Goal: Transaction & Acquisition: Purchase product/service

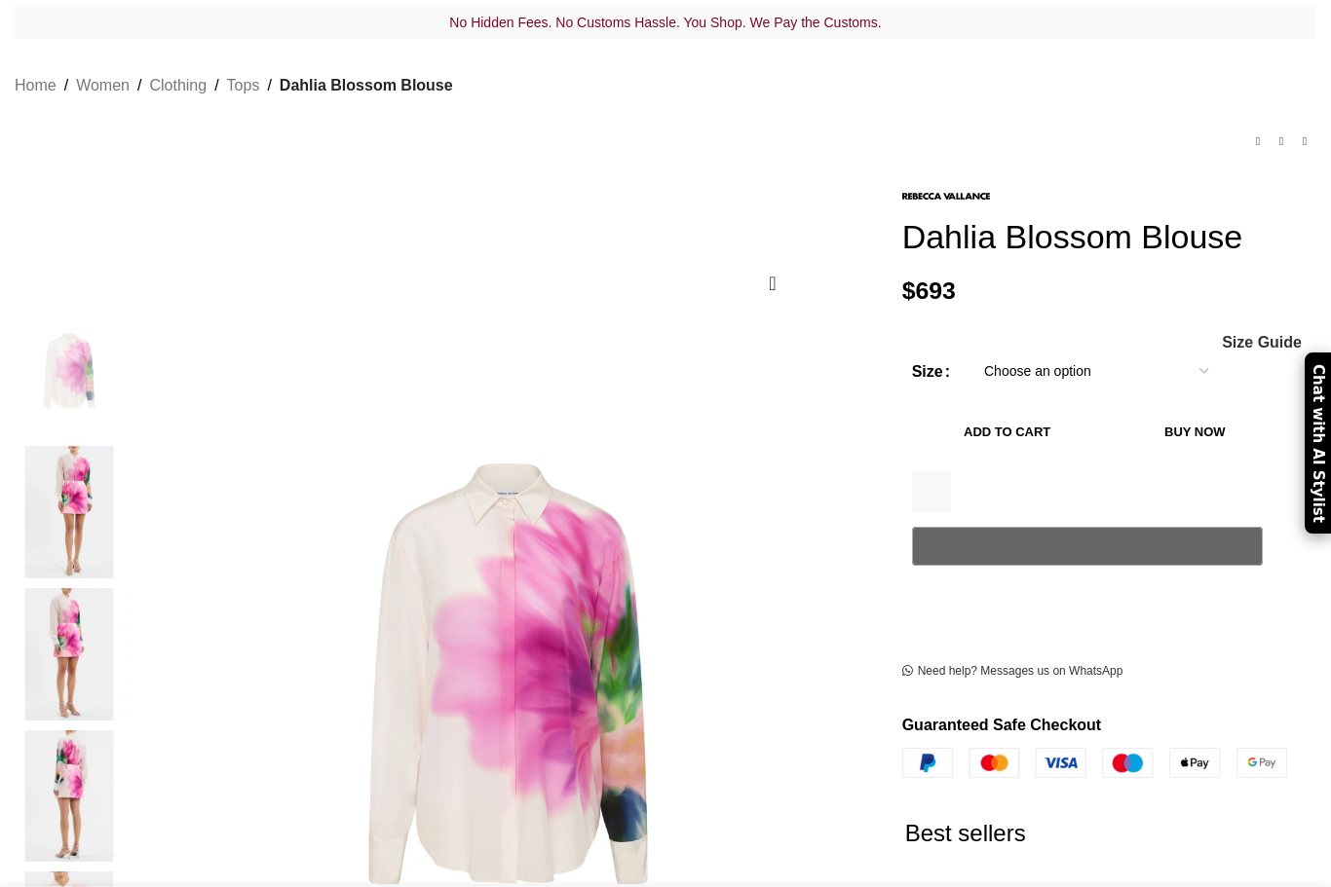
scroll to position [169, 0]
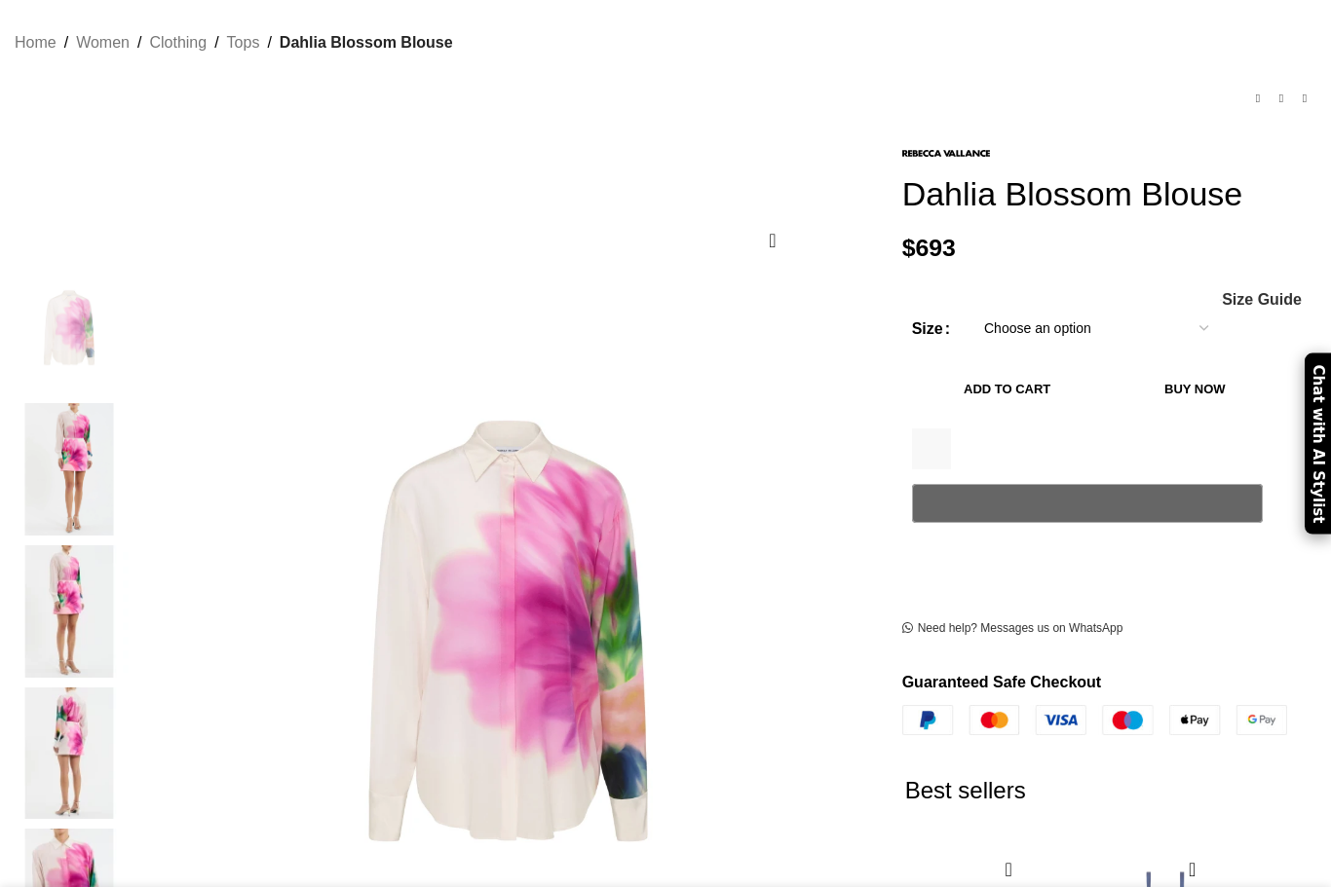
click at [1066, 322] on select "Choose an option 4 UK 6 UK 8 UK 10 UK 12 UK 14 UK 16 UK" at bounding box center [1095, 328] width 253 height 41
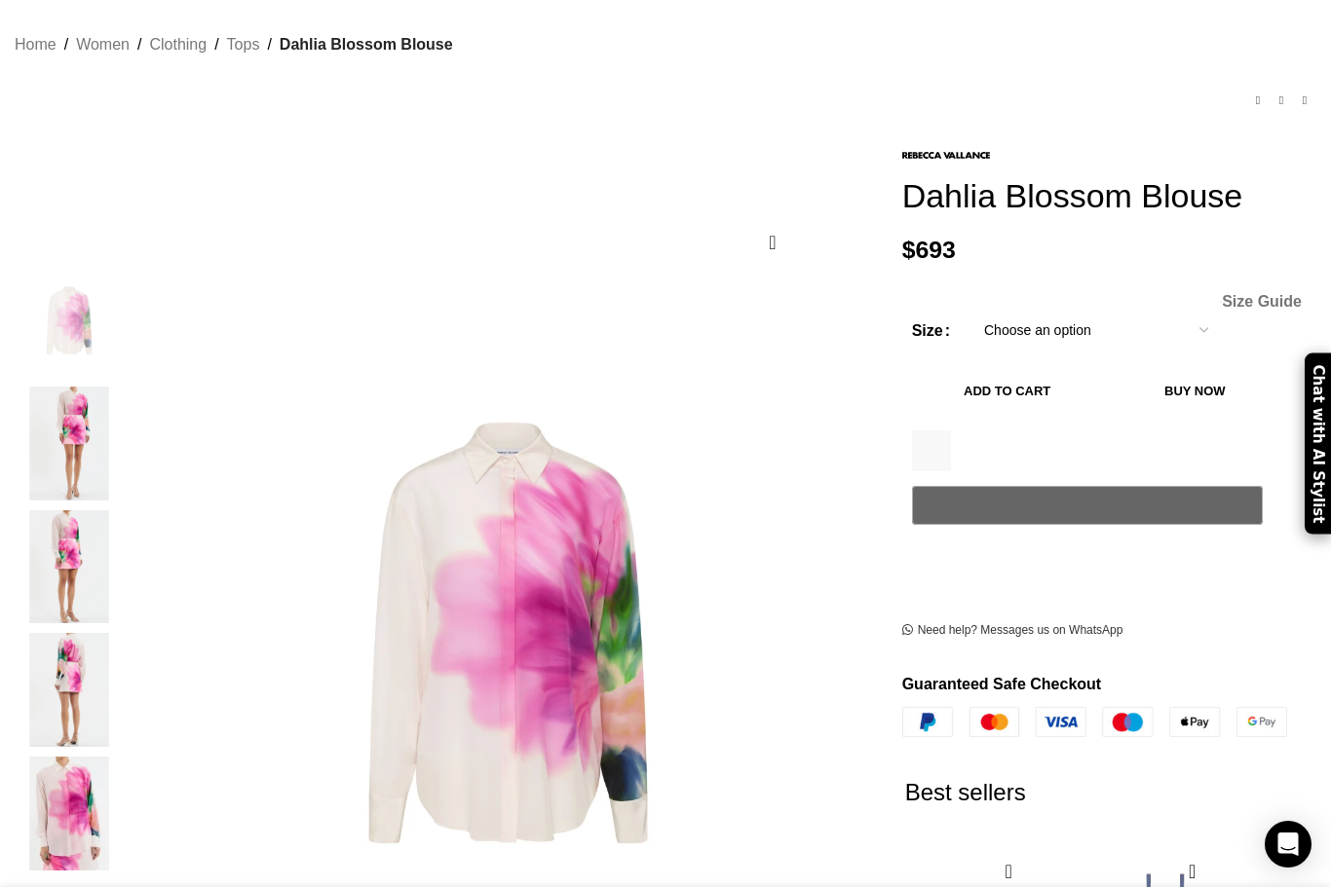
click at [1224, 306] on span "Size Guide" at bounding box center [1261, 302] width 80 height 16
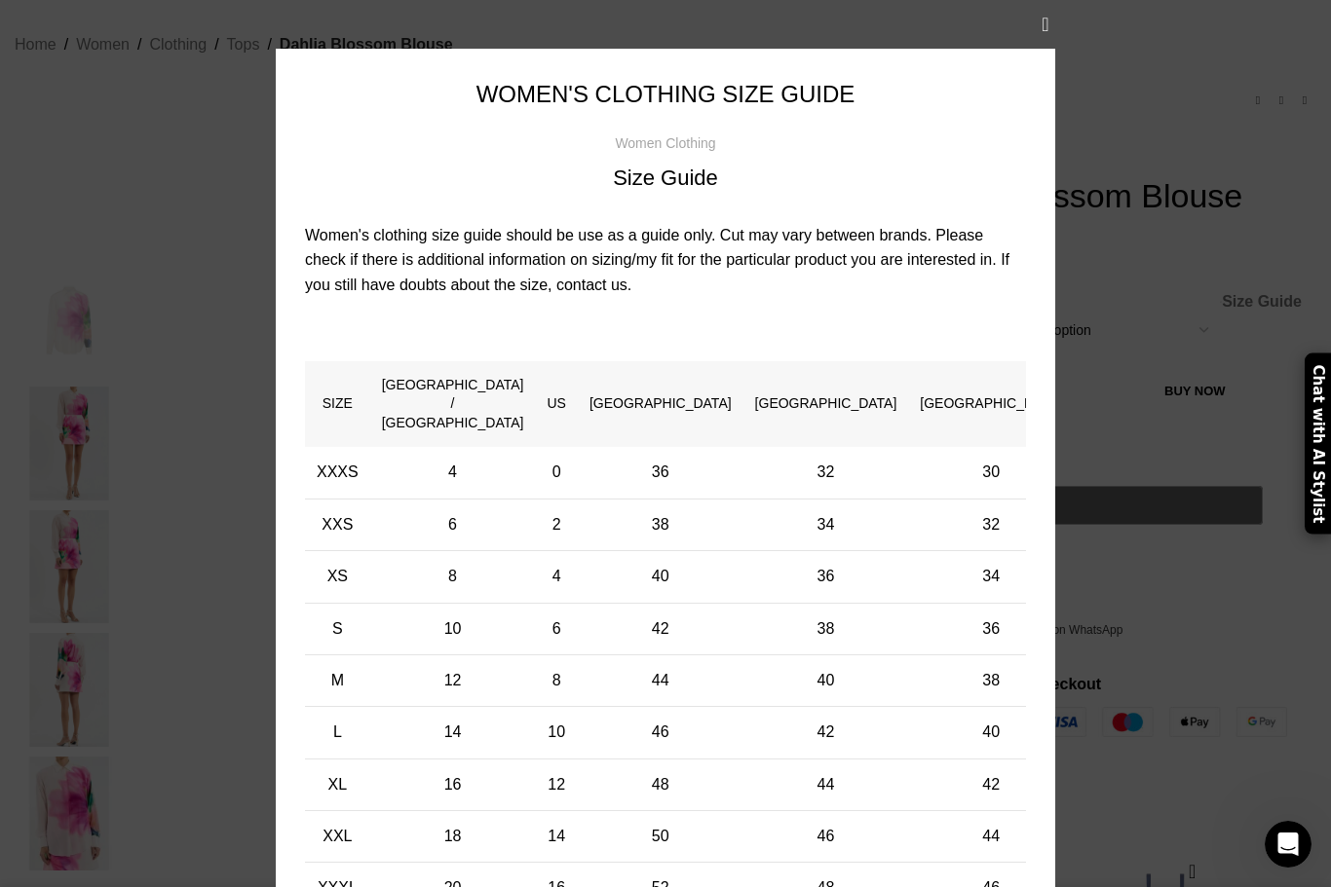
scroll to position [0, 410]
click at [1037, 49] on button "×" at bounding box center [1045, 24] width 49 height 49
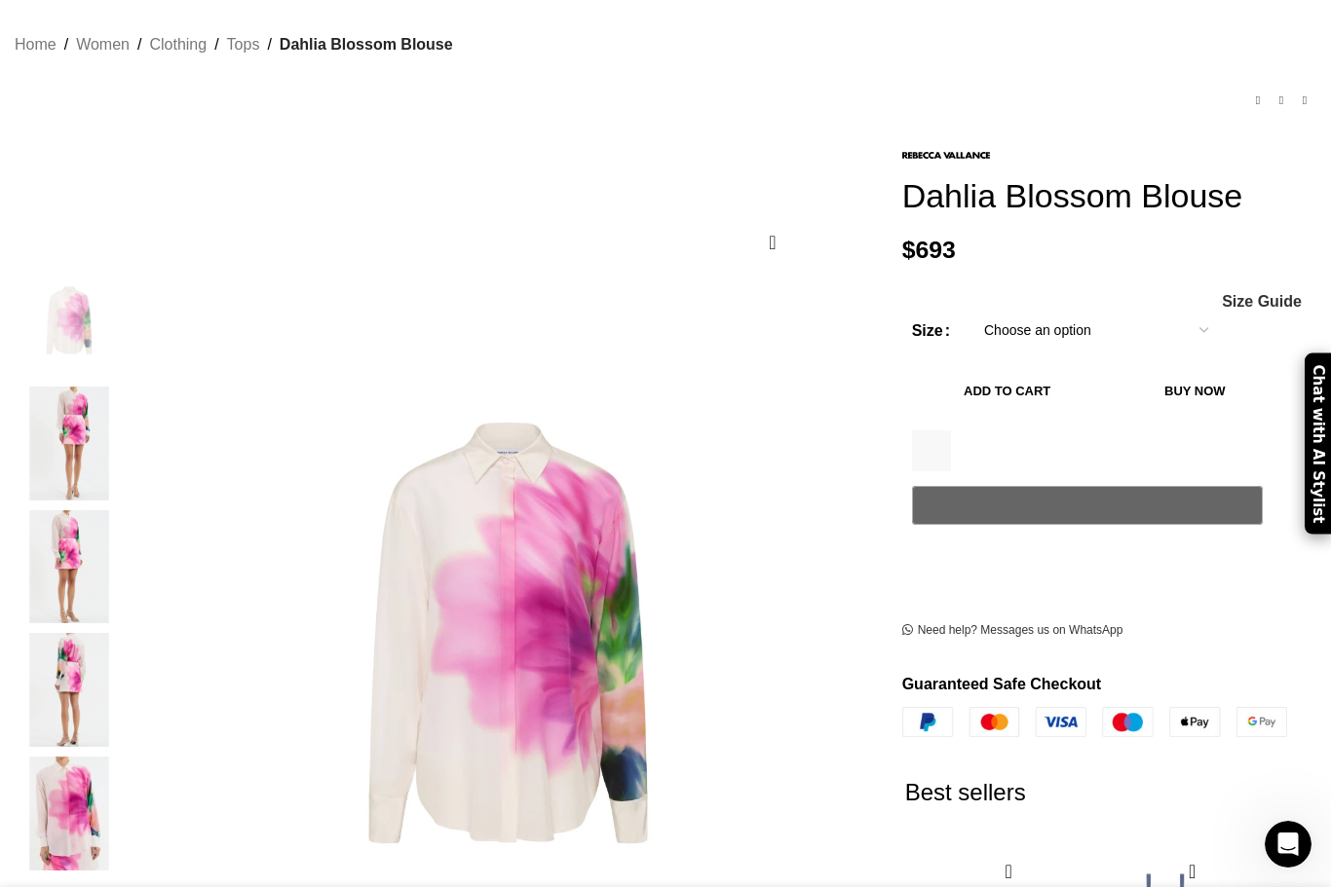
click at [1078, 331] on select "Choose an option 4 UK 6 UK 8 UK 10 UK 12 UK 14 UK 16 UK" at bounding box center [1095, 330] width 253 height 41
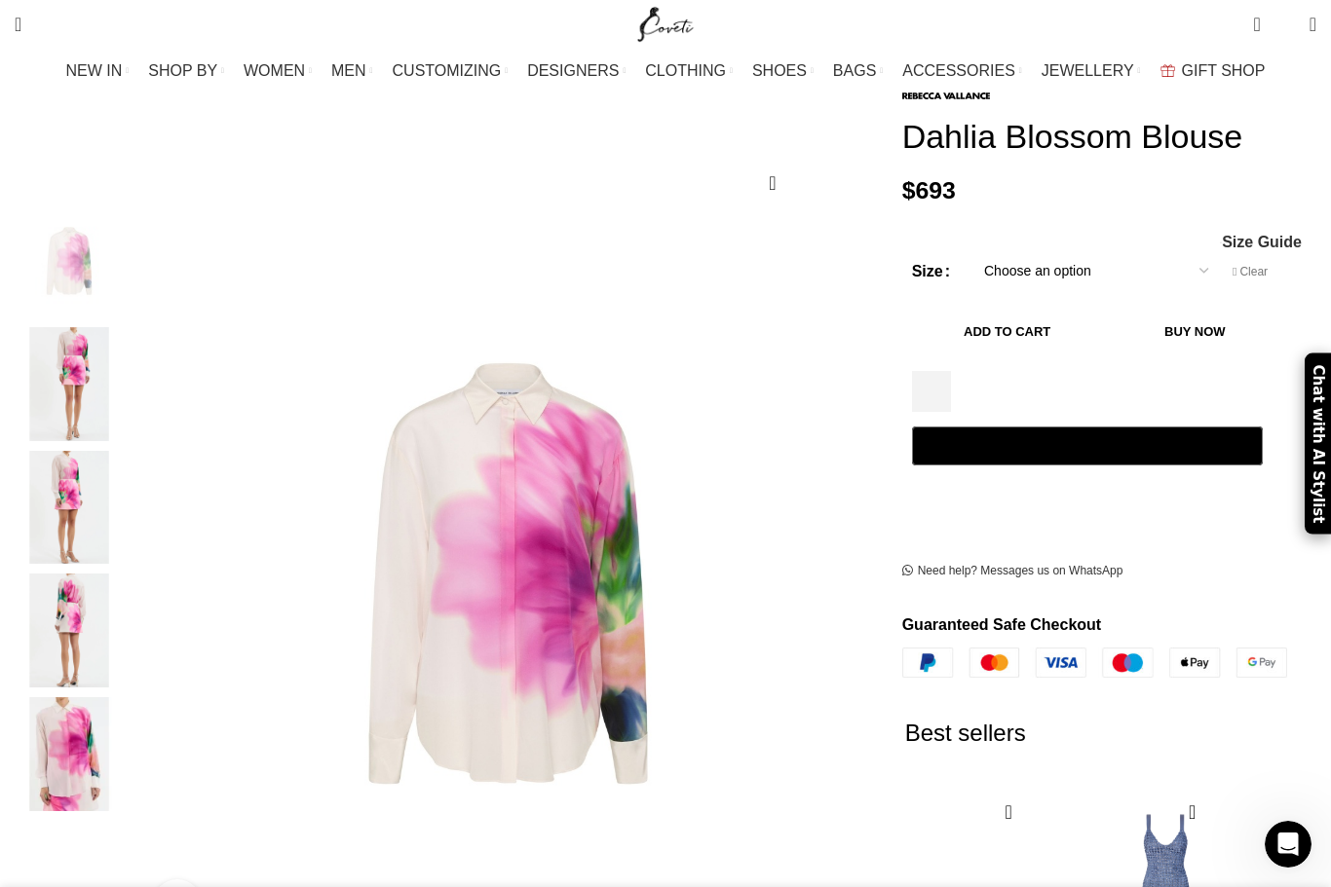
scroll to position [200, 0]
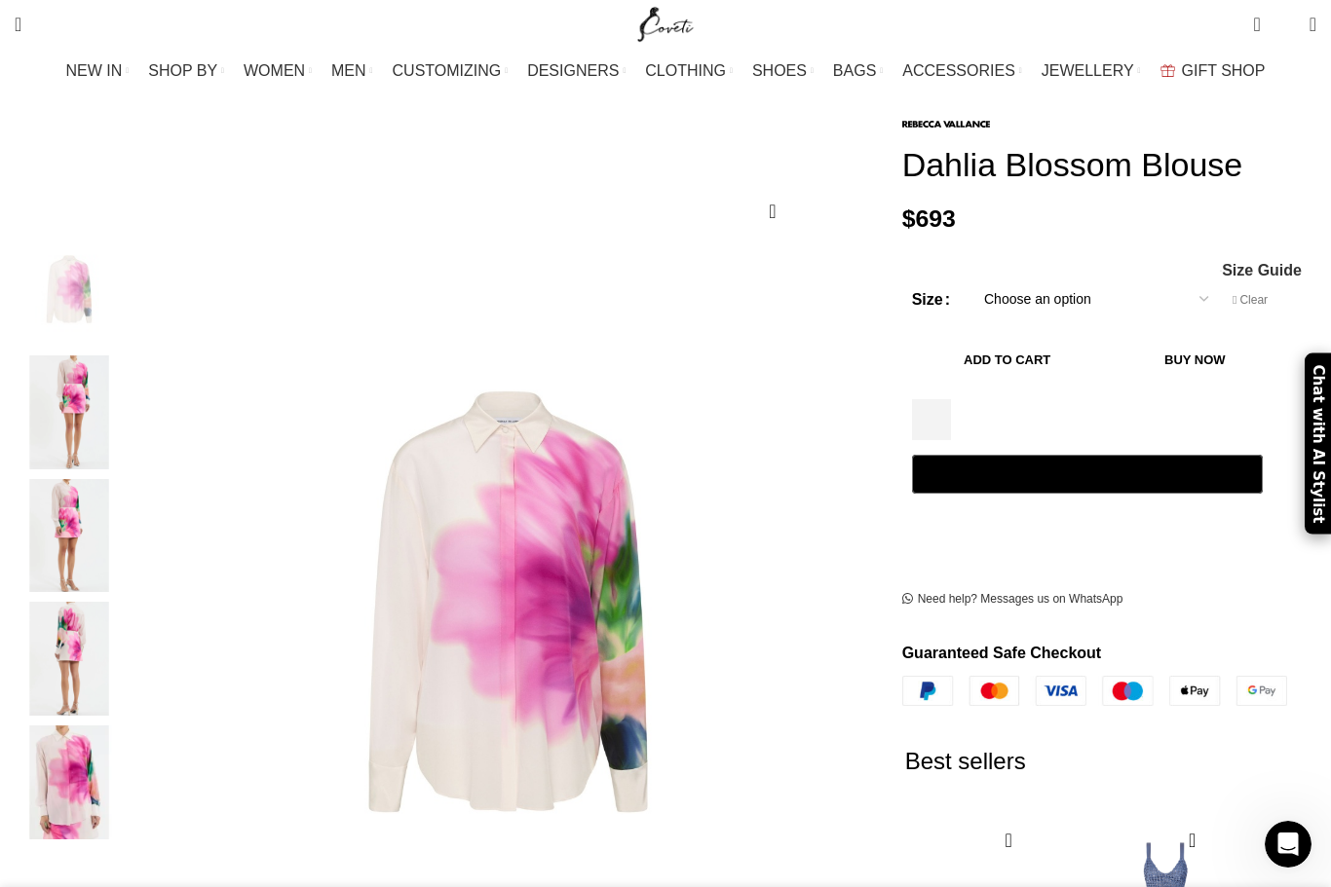
click at [1009, 300] on select "Choose an option 4 UK 6 UK 8 UK 10 UK 12 UK 14 UK 16 UK" at bounding box center [1095, 299] width 253 height 41
select select "8-uk"
click at [1221, 278] on span "Size Guide" at bounding box center [1261, 271] width 80 height 16
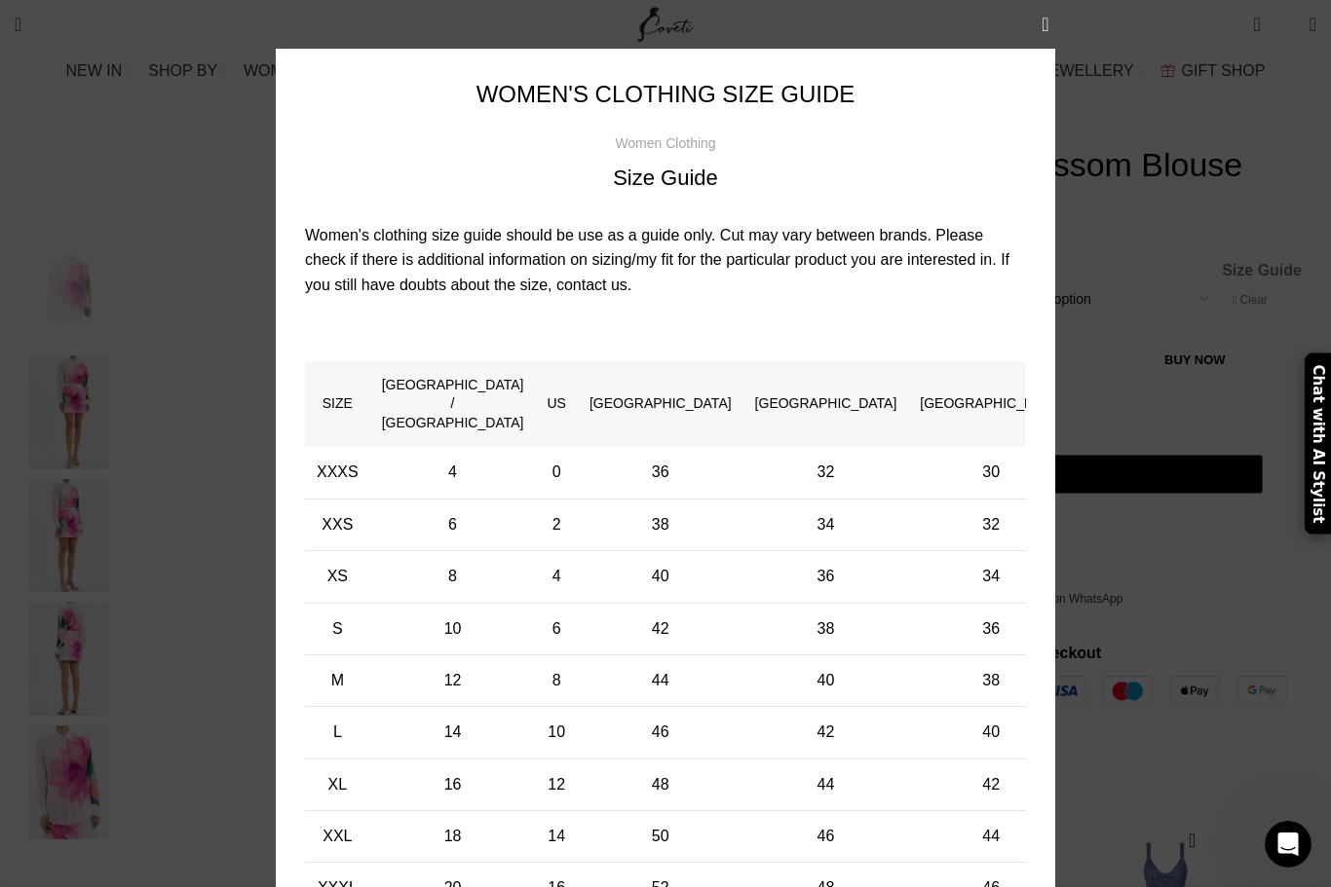
scroll to position [0, 1026]
click at [1057, 34] on button "×" at bounding box center [1045, 24] width 49 height 49
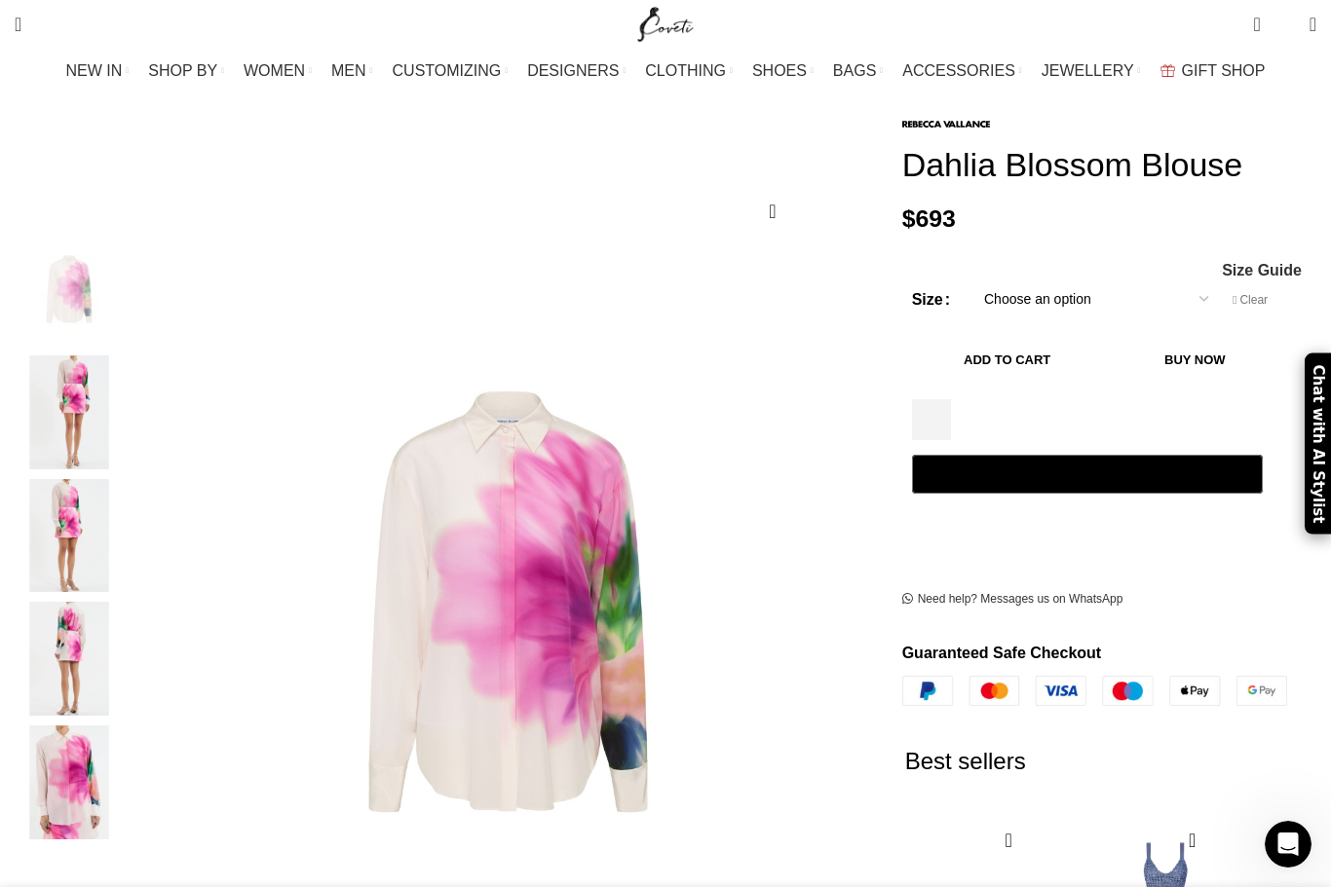
click at [1094, 354] on button "Add to cart" at bounding box center [1007, 359] width 191 height 41
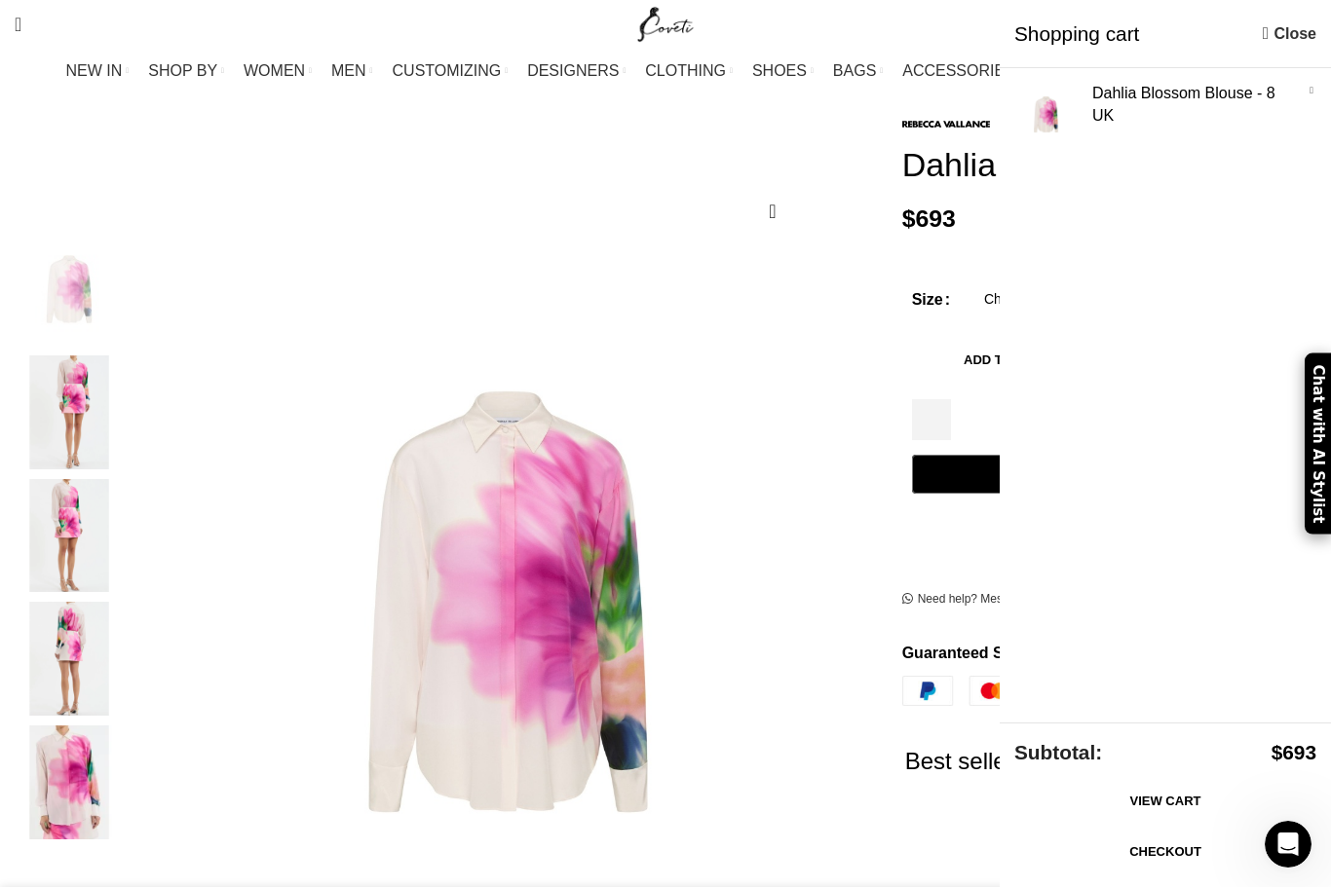
scroll to position [0, 1230]
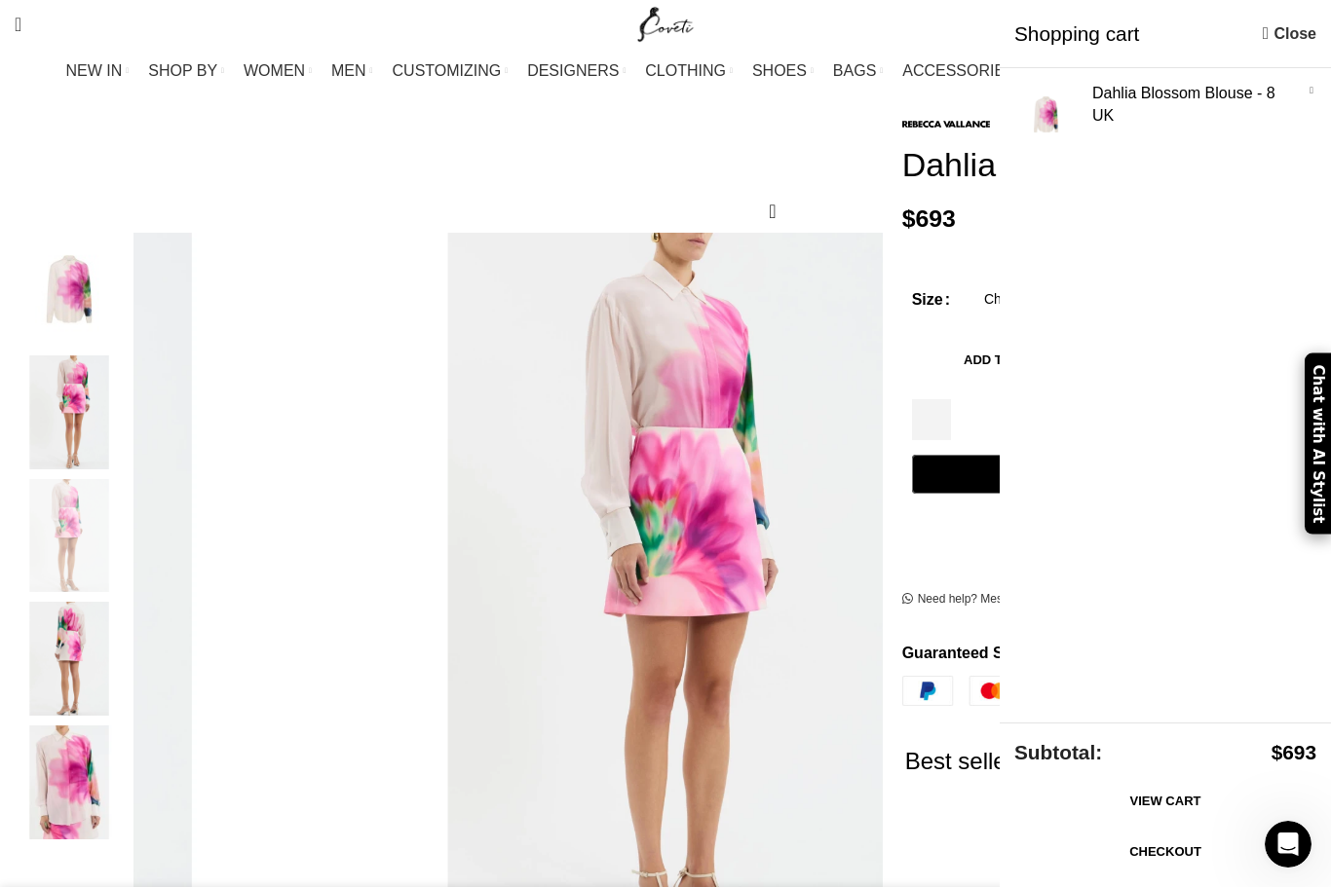
click at [115, 621] on img "4 / 5" at bounding box center [69, 659] width 119 height 114
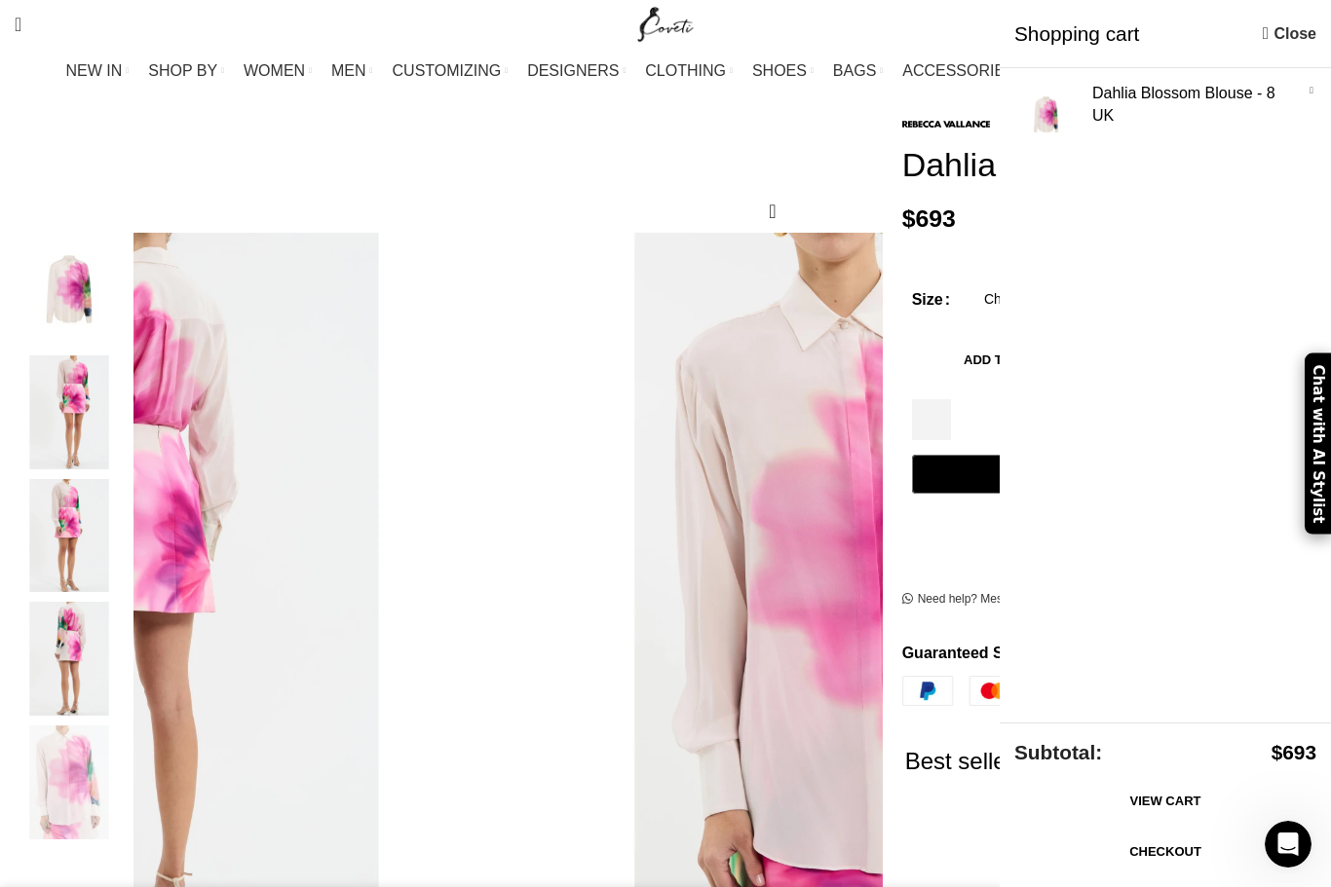
scroll to position [0, 1436]
click at [1199, 847] on link "Checkout" at bounding box center [1165, 852] width 302 height 41
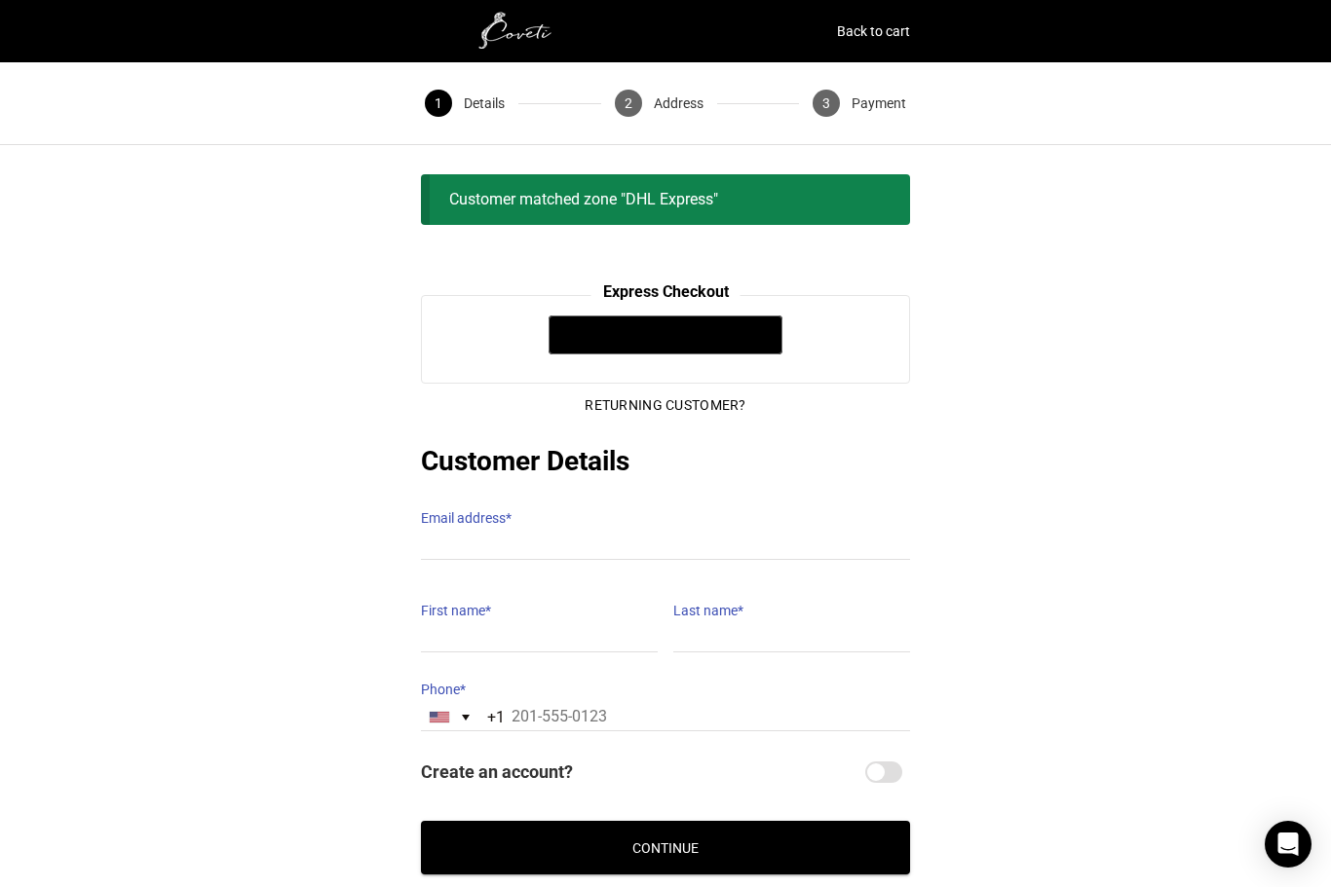
click at [580, 505] on label "Email address *" at bounding box center [665, 518] width 489 height 27
click at [580, 532] on input "Email address *" at bounding box center [665, 546] width 489 height 28
type input "nmullman@aol.com"
click at [570, 624] on input "First name *" at bounding box center [539, 638] width 237 height 28
type input "Nadine"
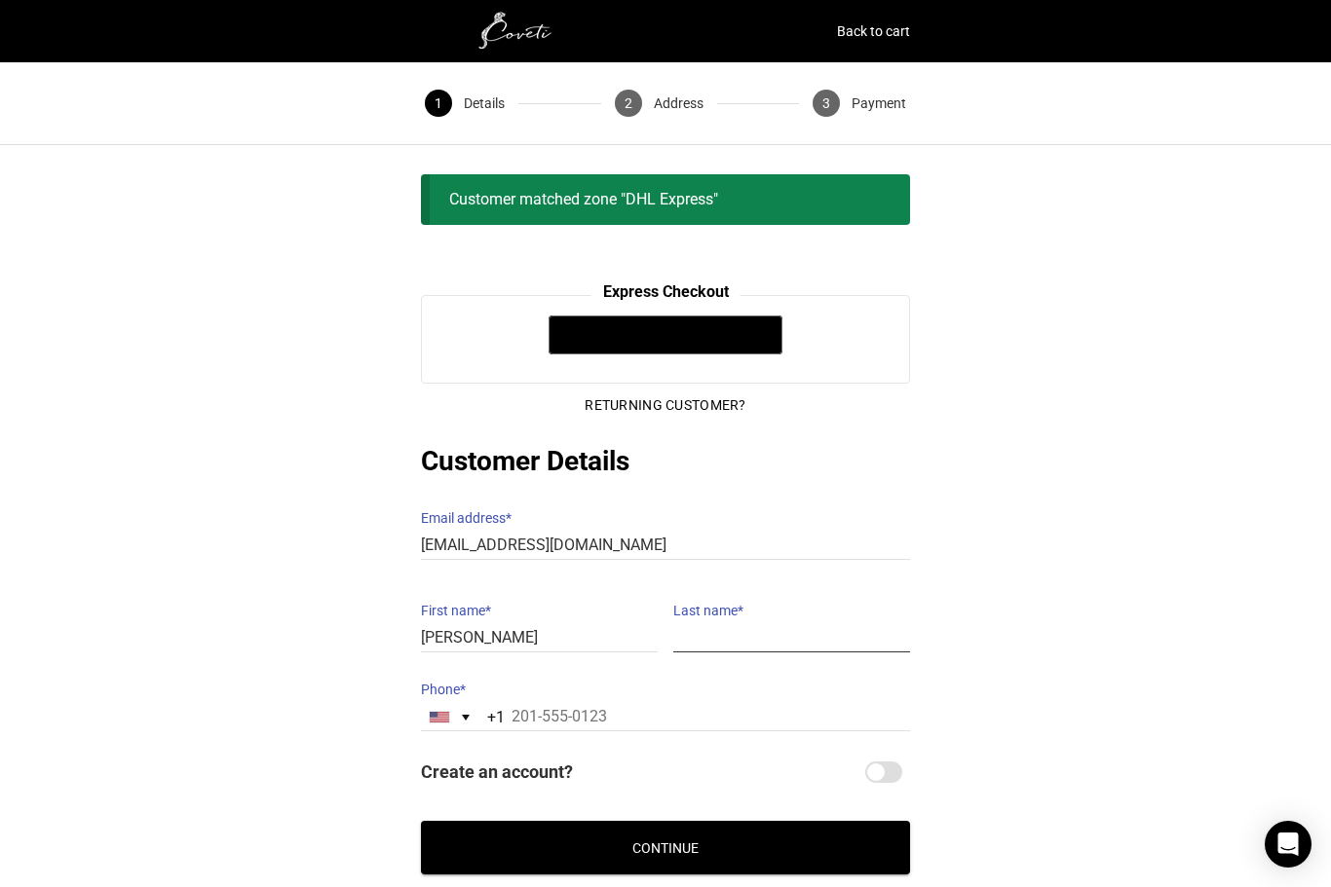
type input "Ullman"
click at [698, 703] on input "Phone *" at bounding box center [665, 717] width 489 height 28
type input "2"
type input "9"
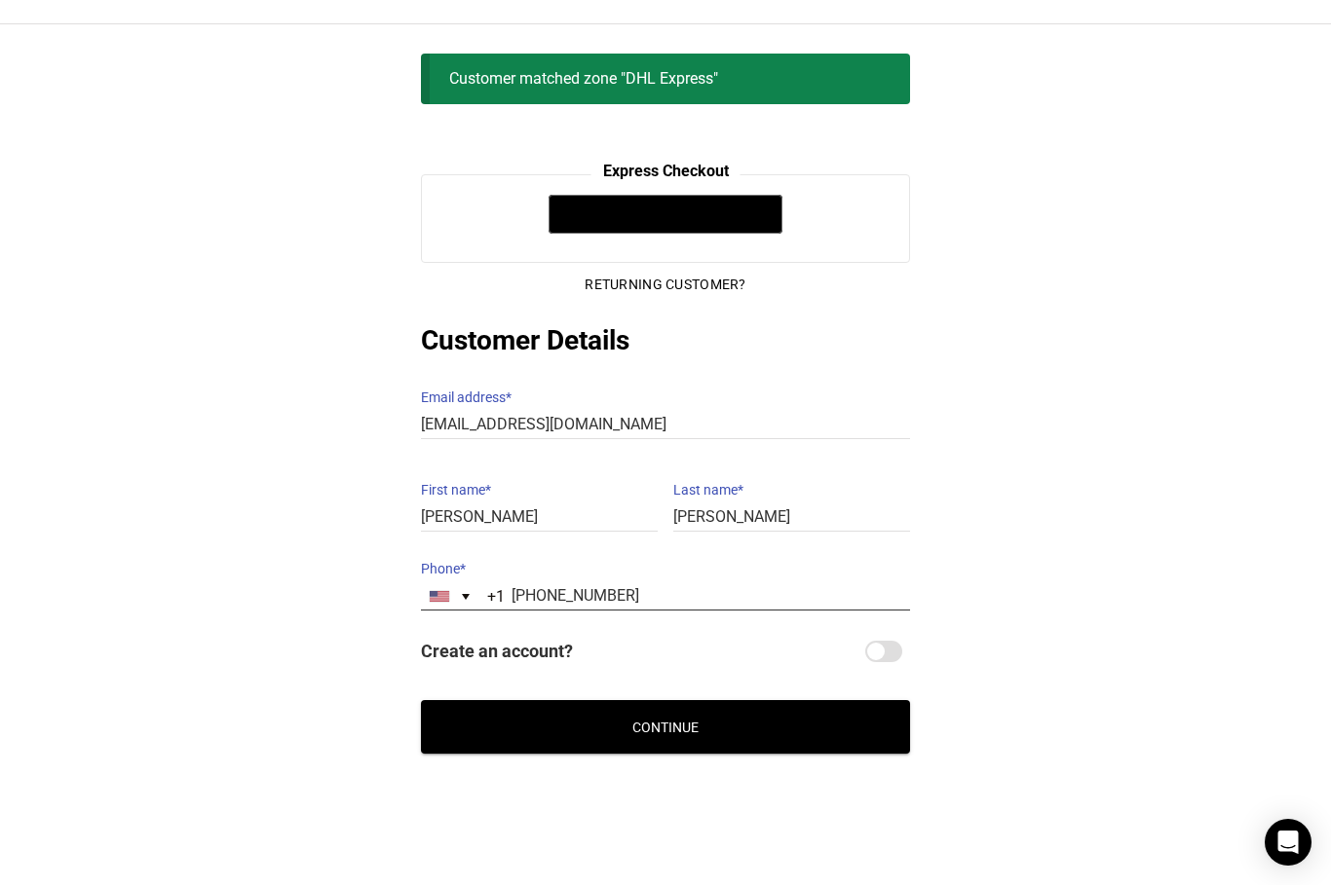
type input "239-596-6888"
click at [660, 712] on button "Continue" at bounding box center [665, 729] width 489 height 54
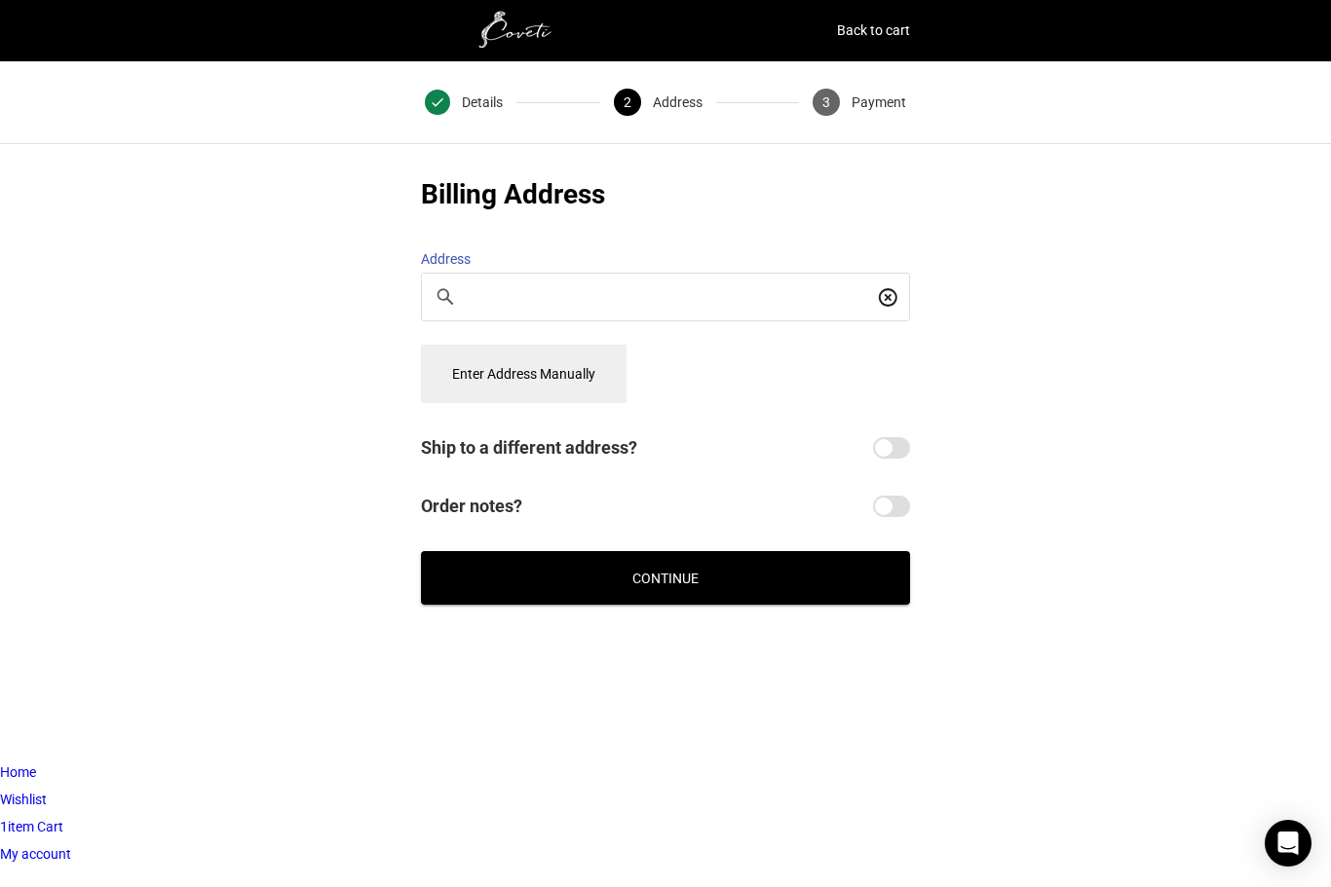
click at [621, 292] on input "Search For a Place" at bounding box center [671, 297] width 404 height 21
click at [679, 568] on button "Continue" at bounding box center [665, 579] width 489 height 54
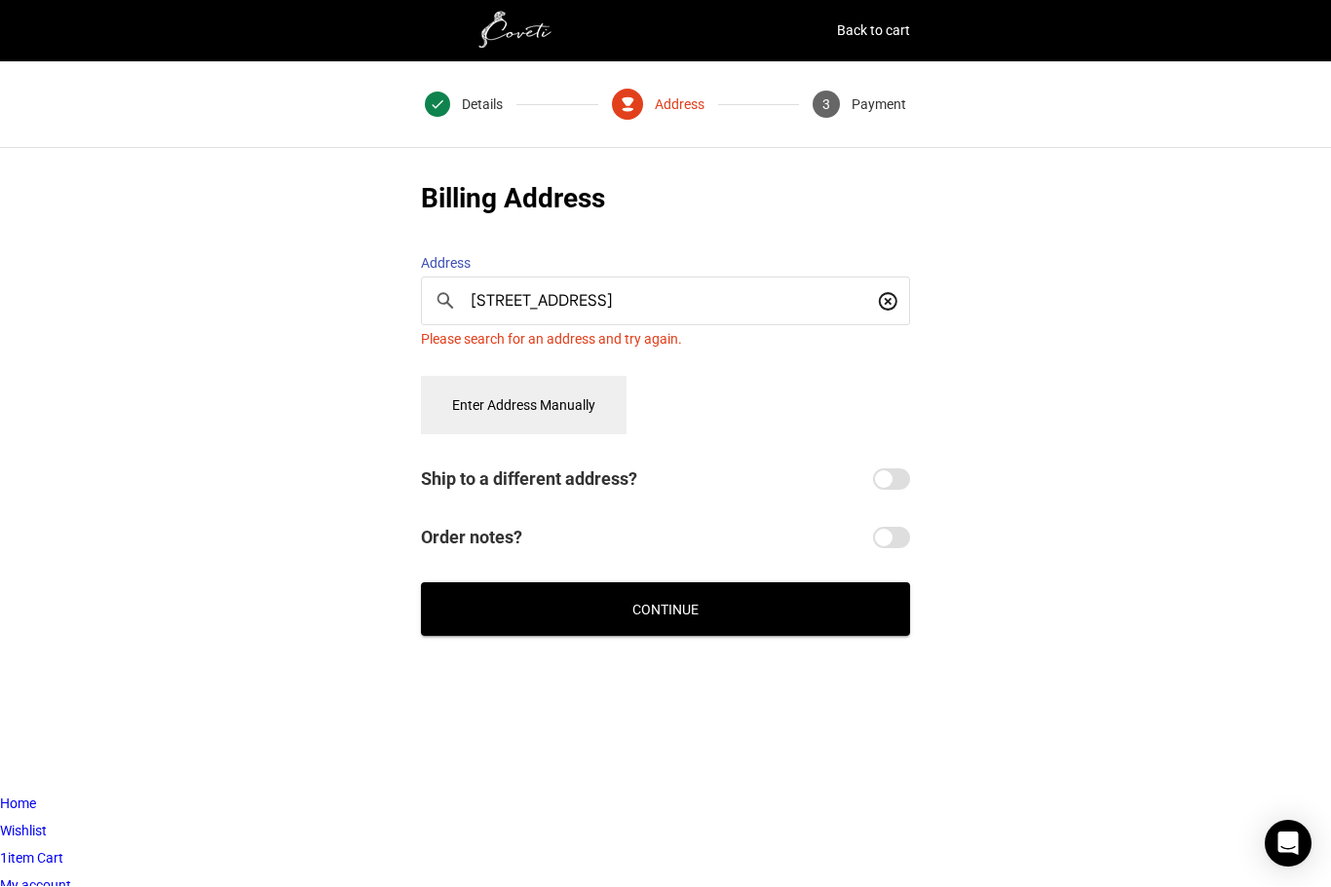
click at [750, 291] on input "1270 waggle way Naples fl 34108" at bounding box center [671, 301] width 404 height 21
type input "1270 waggle way"
click at [565, 402] on button "Enter Address Manually" at bounding box center [524, 406] width 206 height 58
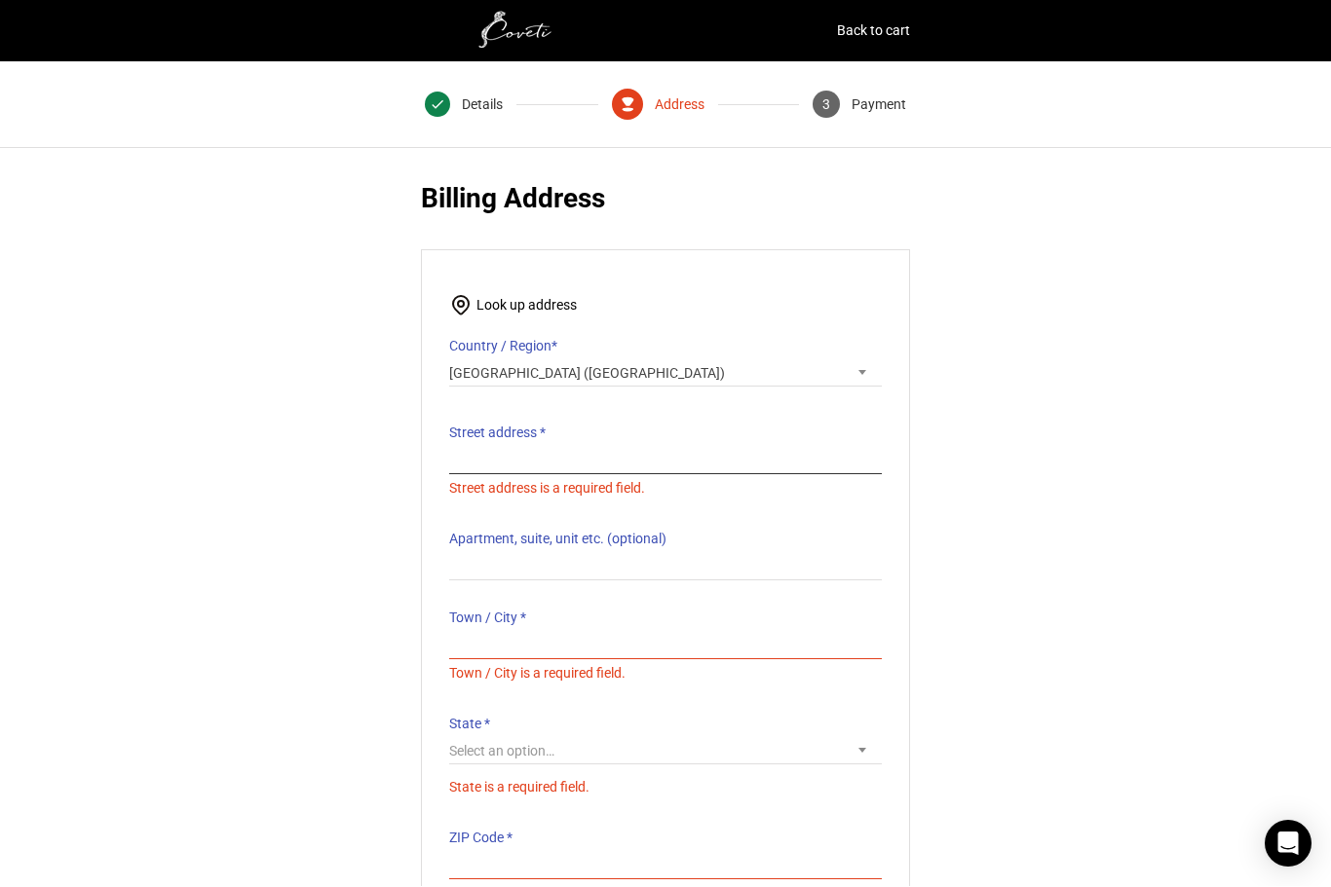
click at [666, 447] on input "Street address *" at bounding box center [665, 461] width 432 height 28
type input "1270 waggle way"
click at [562, 620] on p "Town / City * Town / City is a required field." at bounding box center [665, 646] width 432 height 83
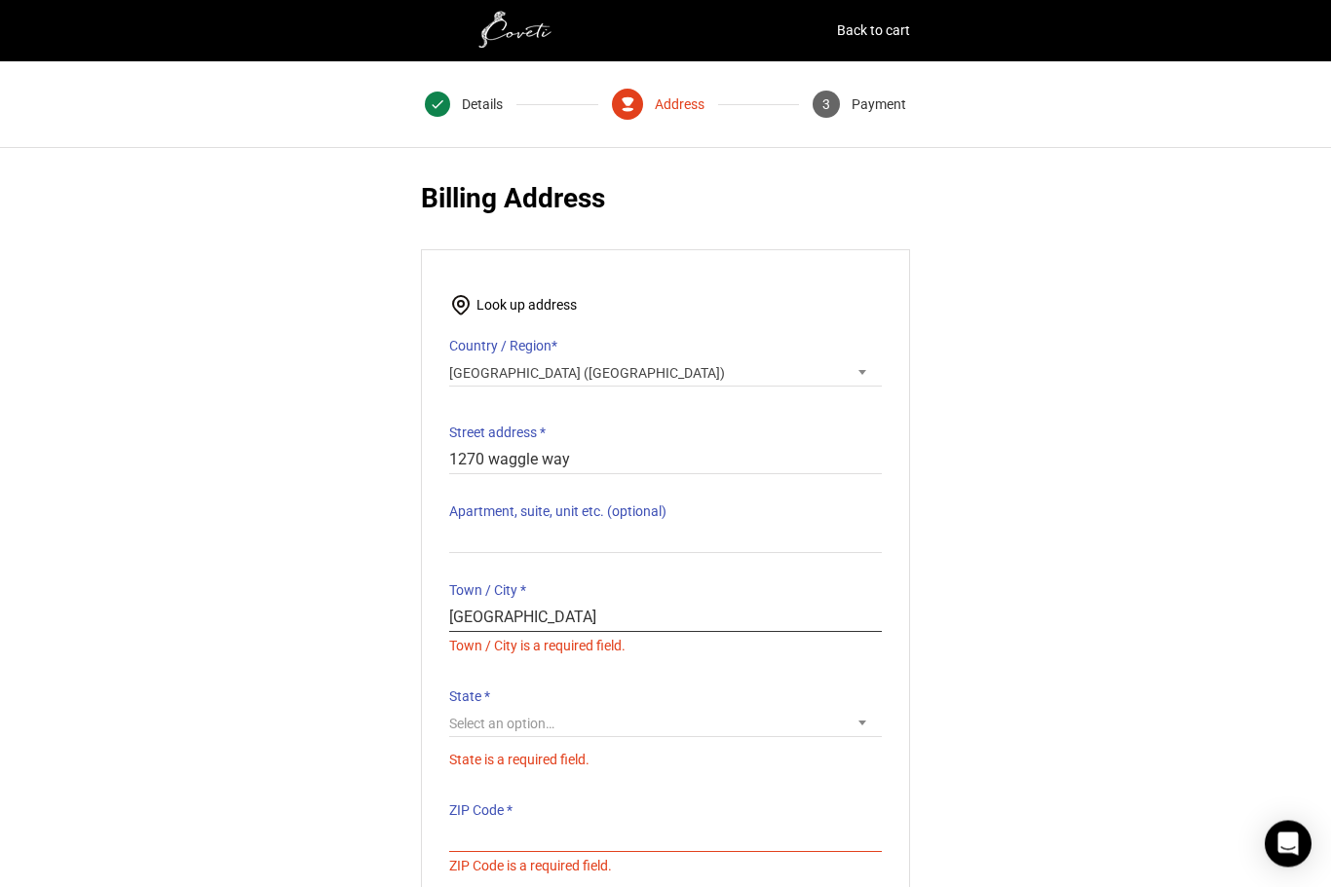
type input "naples"
click at [576, 720] on p "State * Select an option… Alabama Alaska Arizona Arkansas California Colorado C…" at bounding box center [665, 729] width 432 height 91
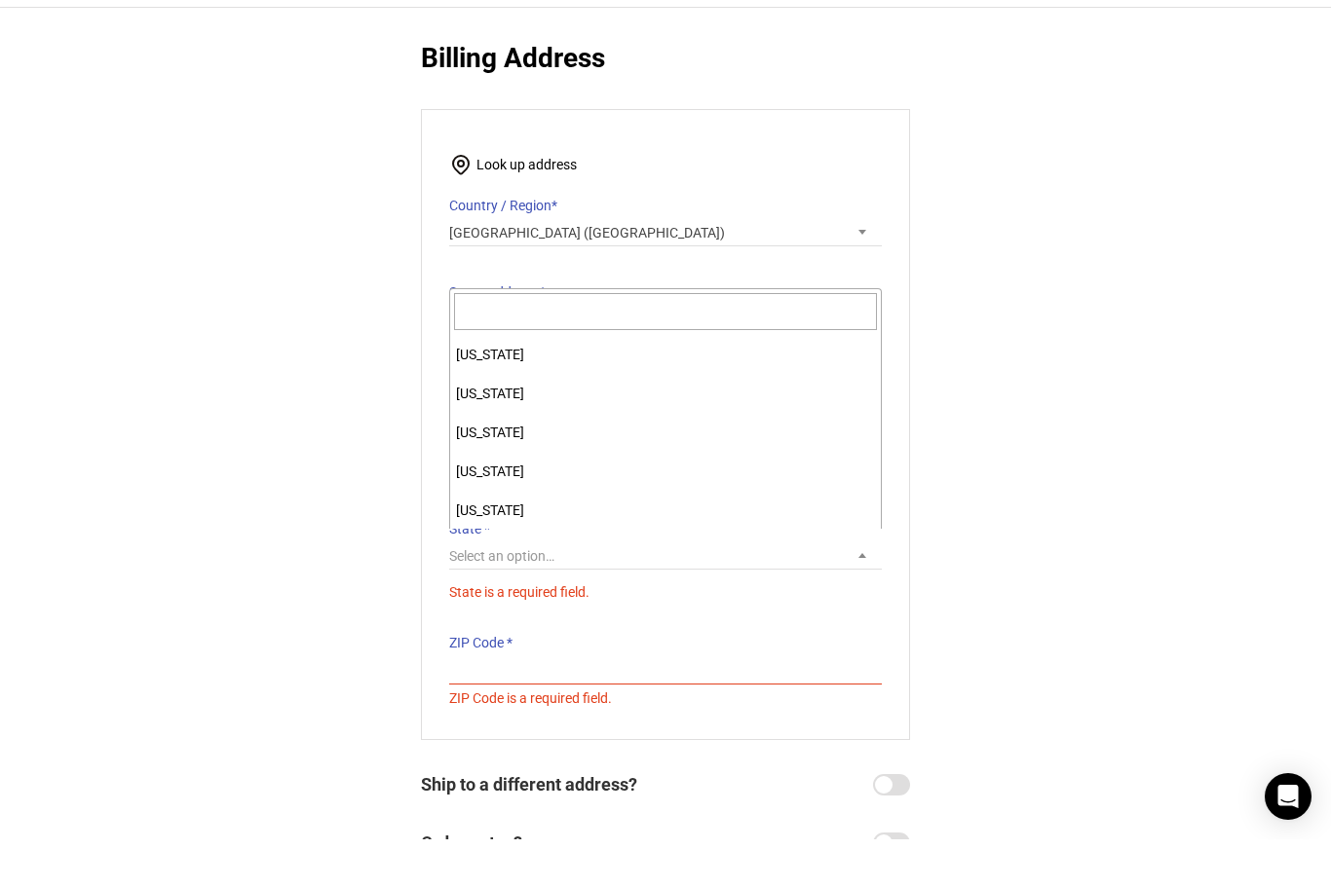
scroll to position [291, 0]
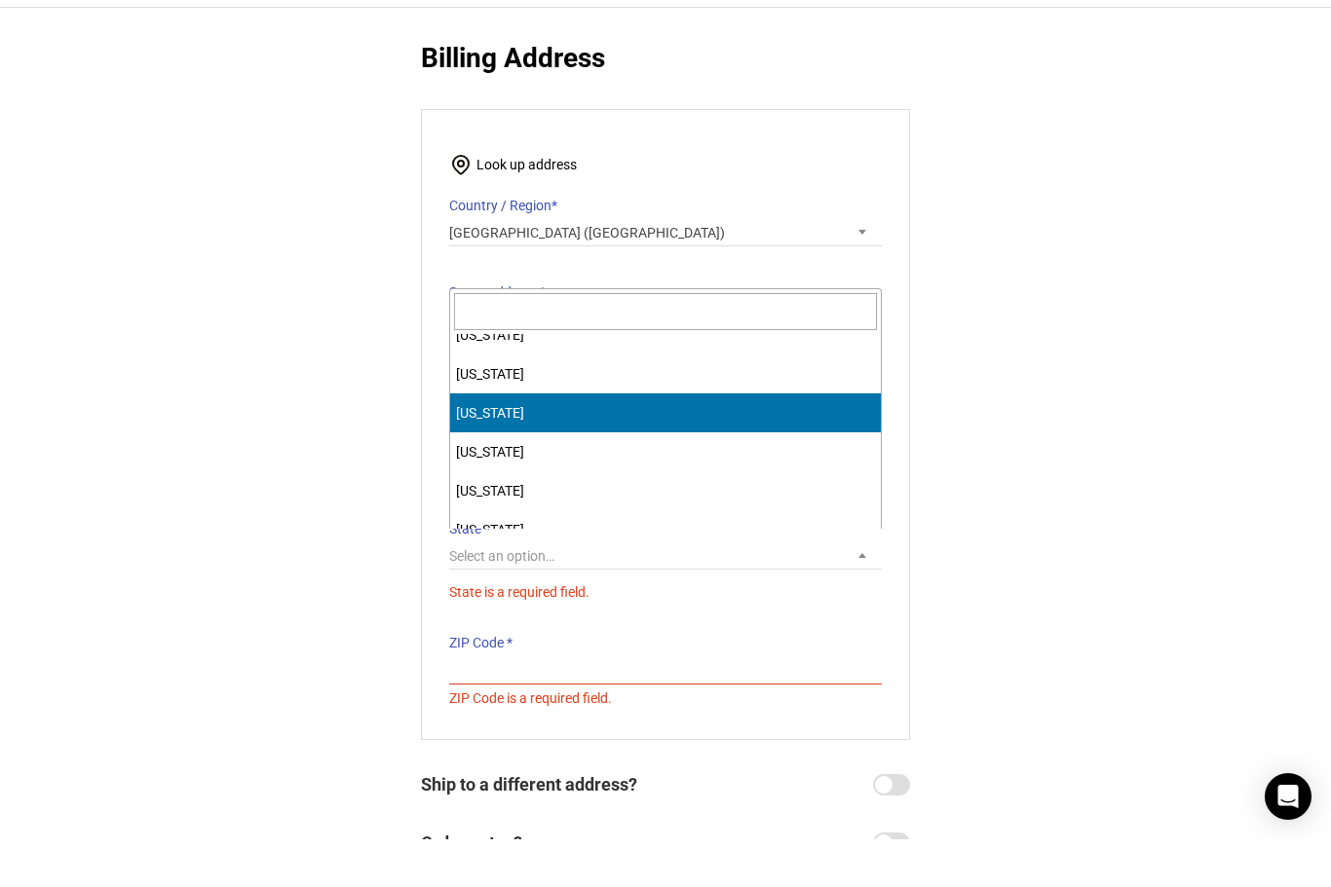
select select "FL"
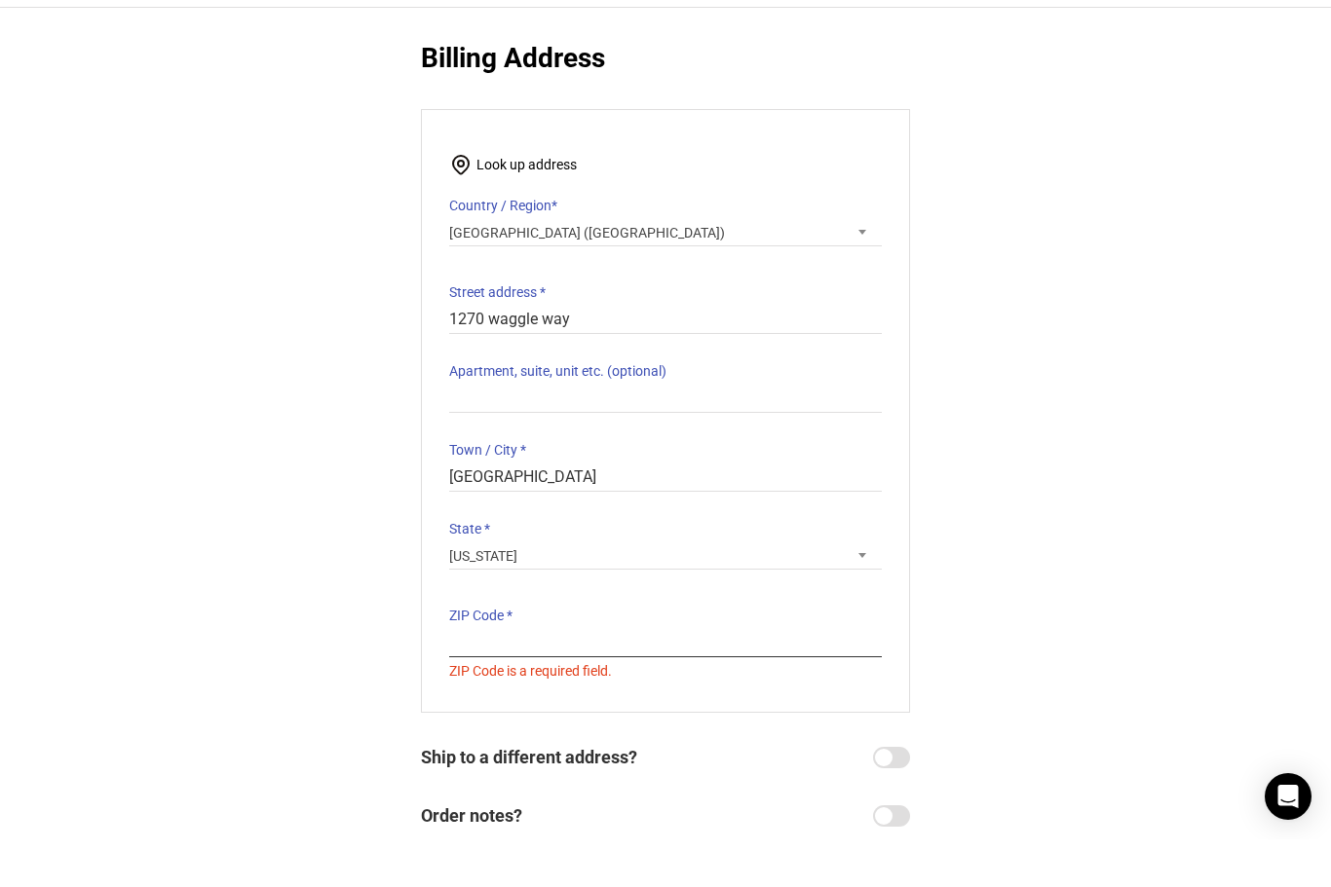
click at [588, 677] on input "ZIP Code *" at bounding box center [665, 691] width 432 height 28
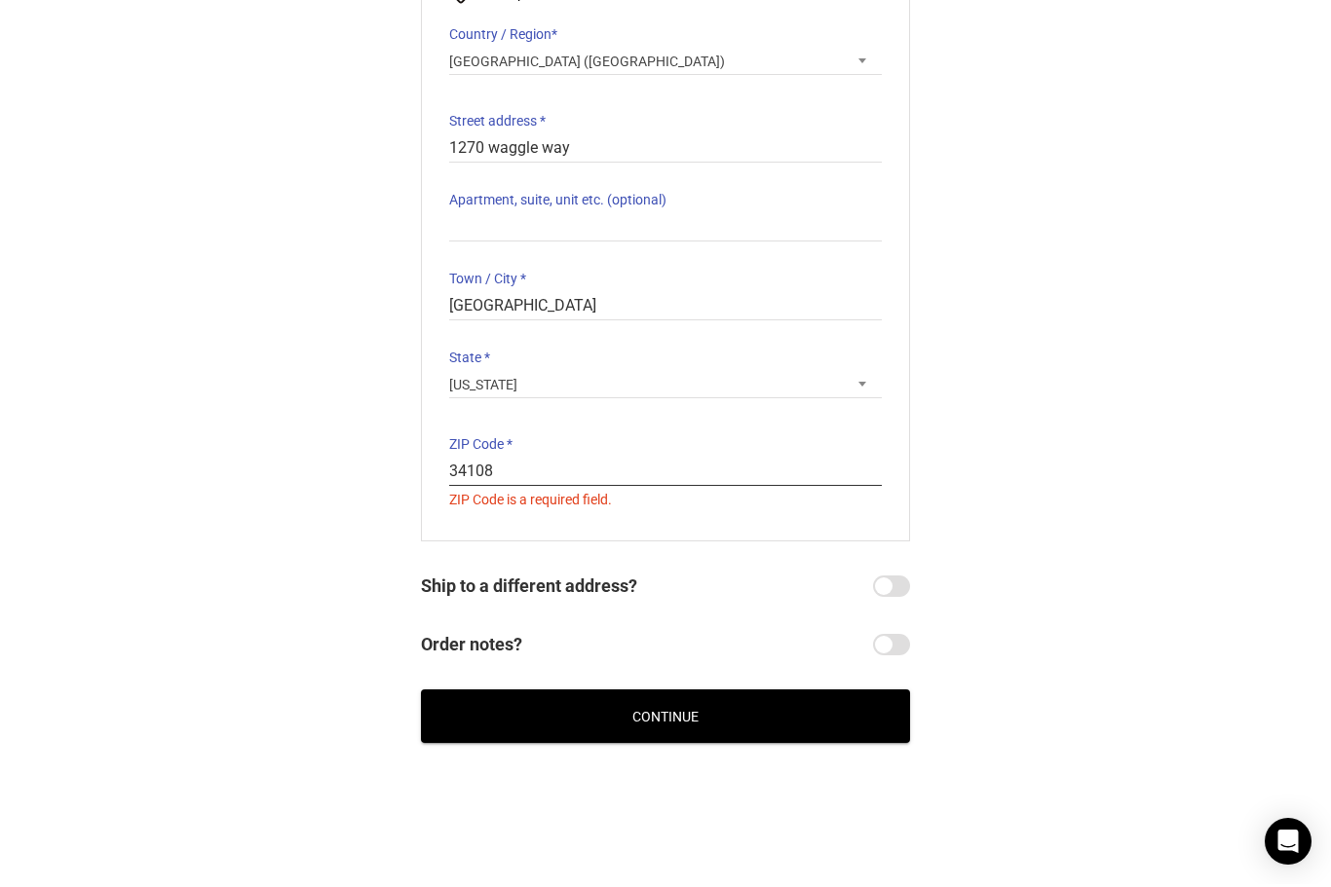
type input "34108"
click at [658, 736] on div "@import url(//fonts.googleapis.com/css?family=Google+Sans_old:500) •••••• Expre…" at bounding box center [665, 308] width 1331 height 938
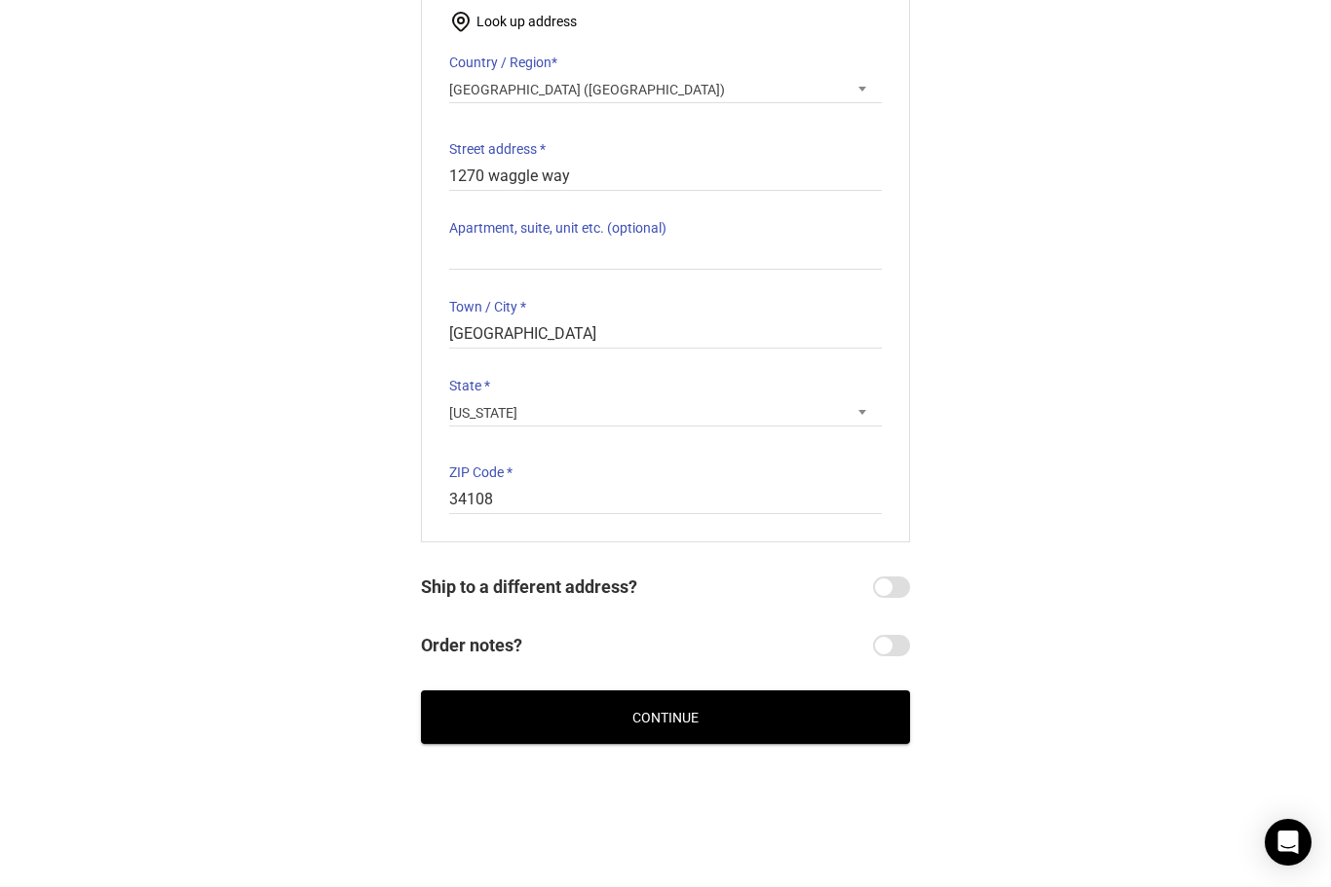
scroll to position [217, 0]
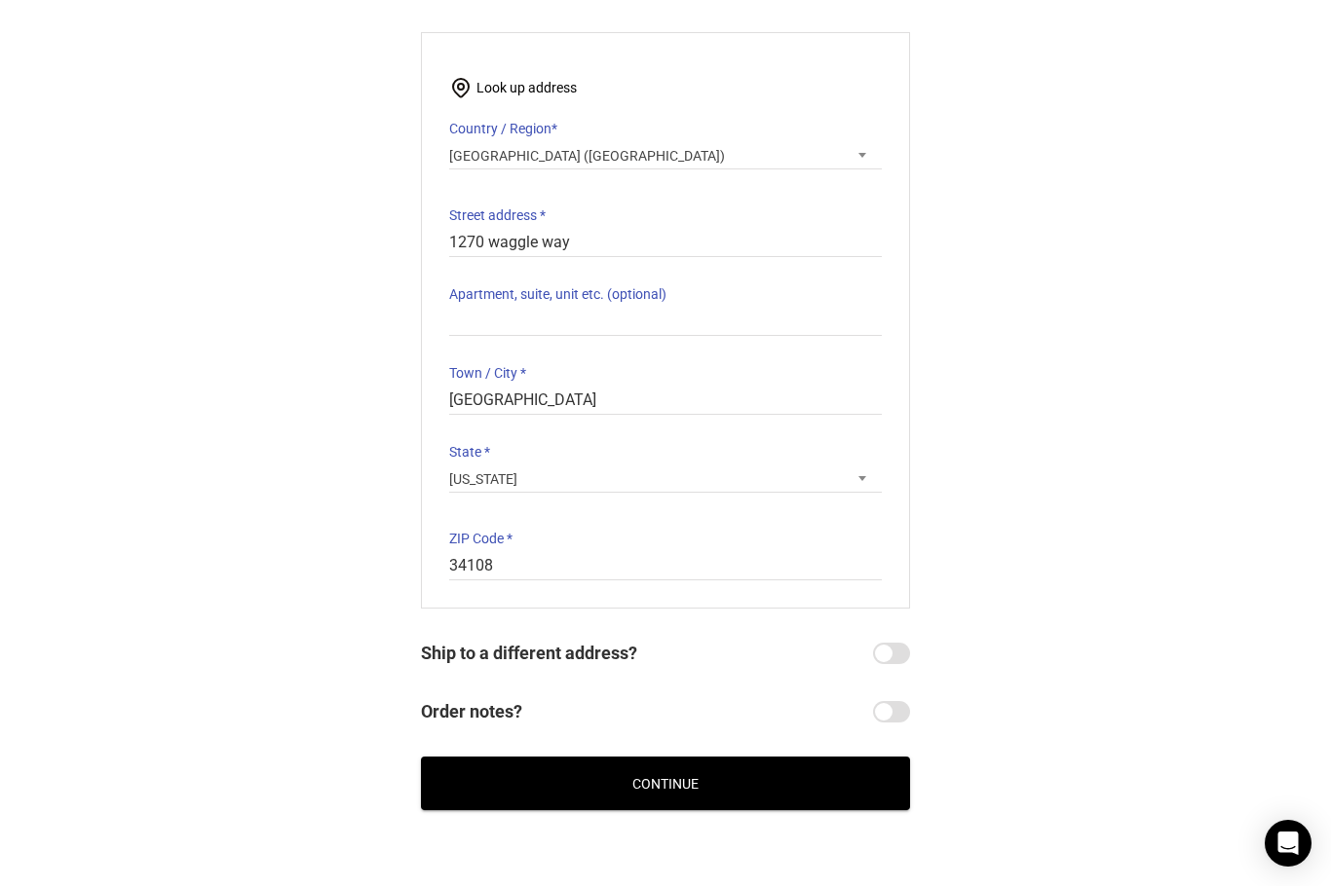
click at [731, 775] on button "Continue" at bounding box center [665, 785] width 489 height 54
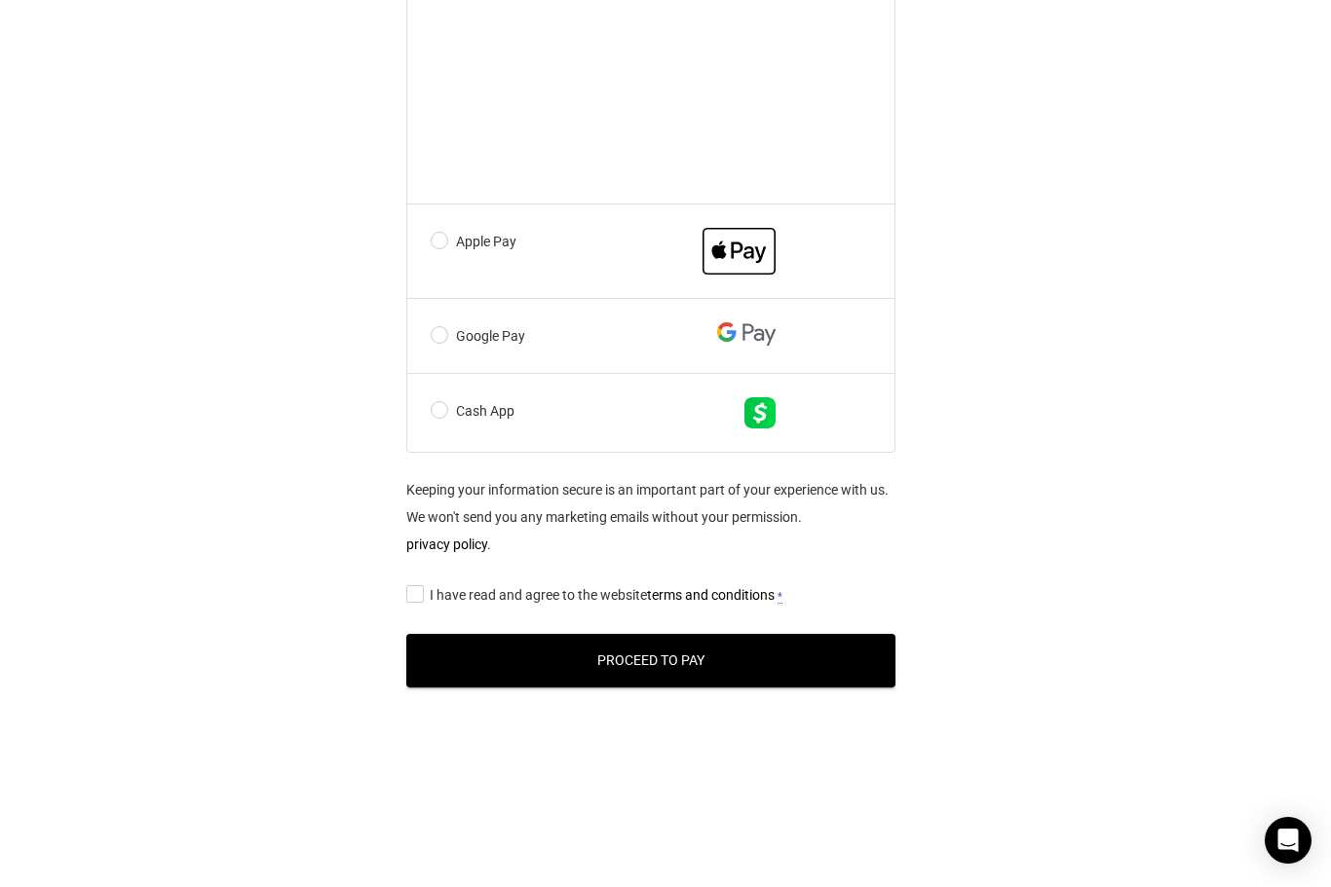
scroll to position [1367, 15]
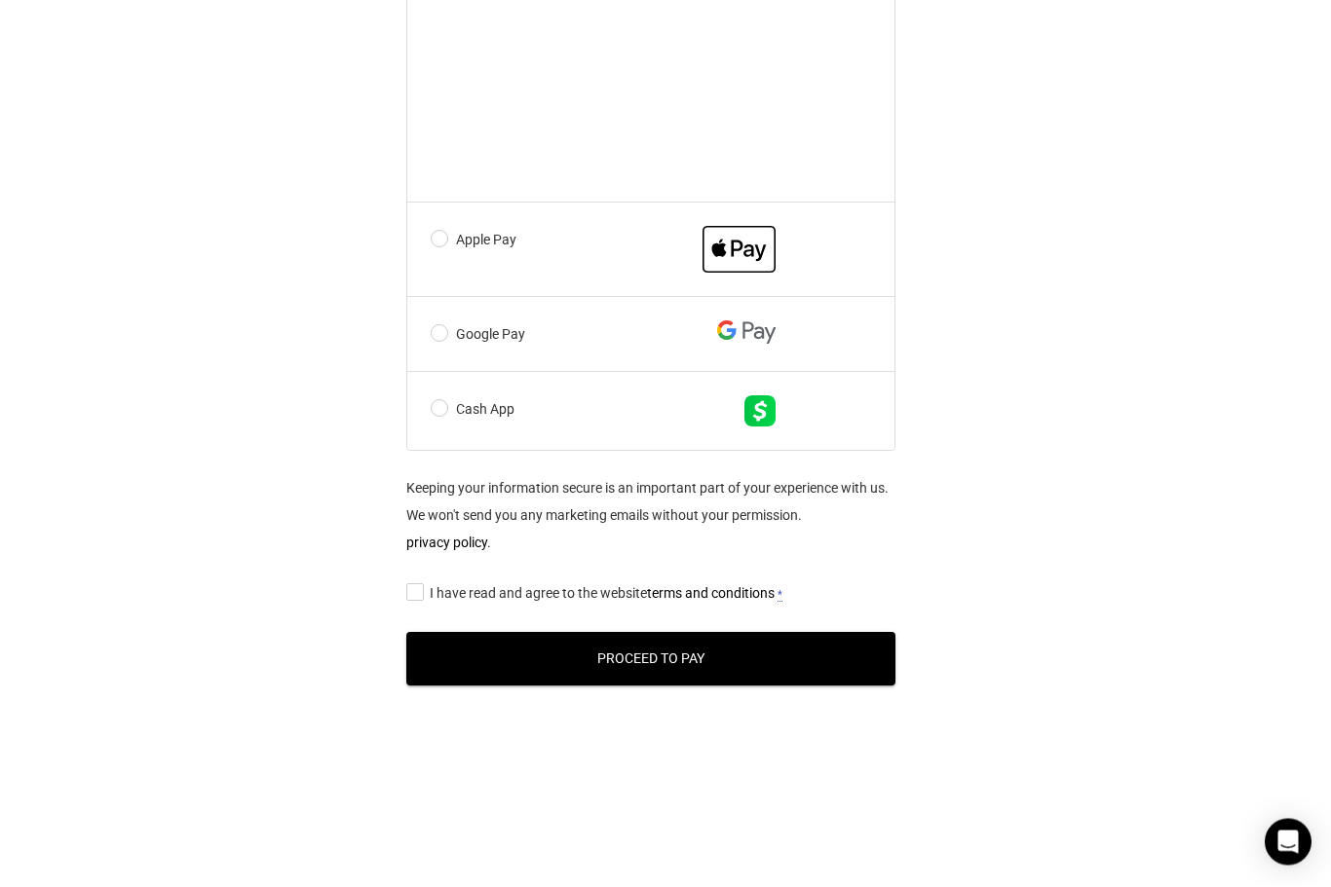
click at [413, 594] on input "I have read and agree to the website terms and conditions *" at bounding box center [412, 594] width 13 height 0
checkbox input "true"
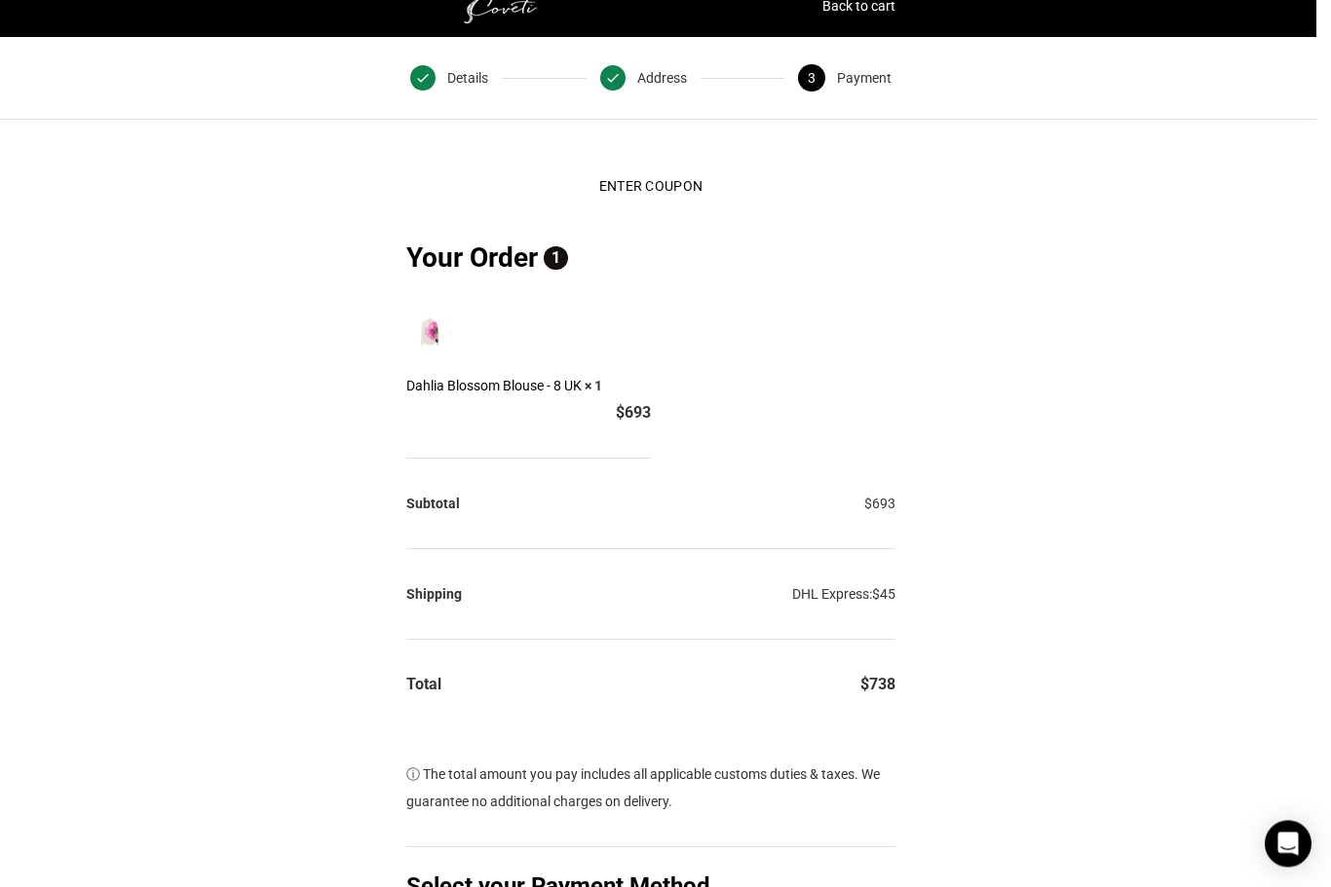
scroll to position [0, 15]
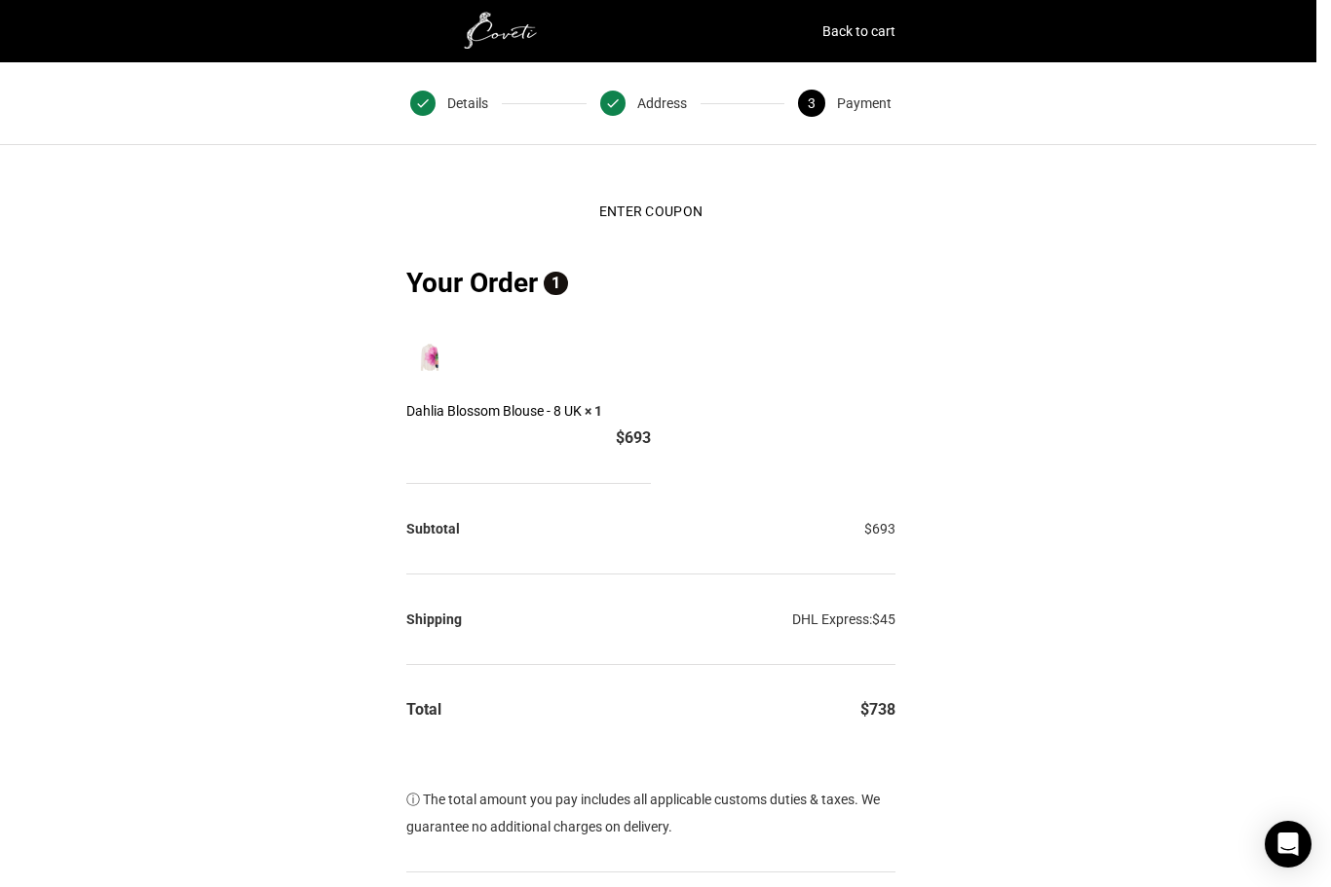
click at [494, 28] on img at bounding box center [503, 31] width 195 height 39
click at [500, 34] on img at bounding box center [503, 31] width 195 height 39
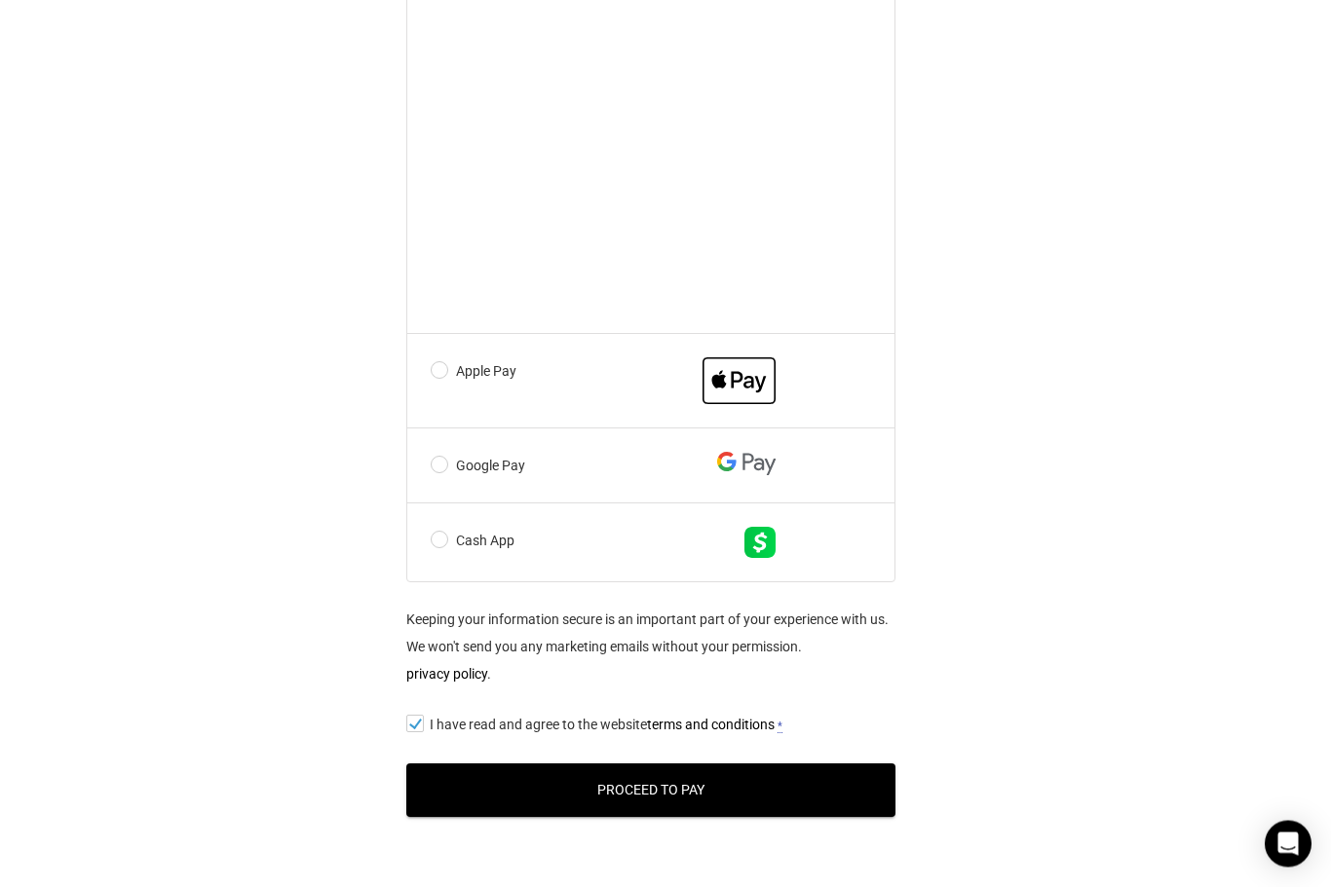
scroll to position [1304, 15]
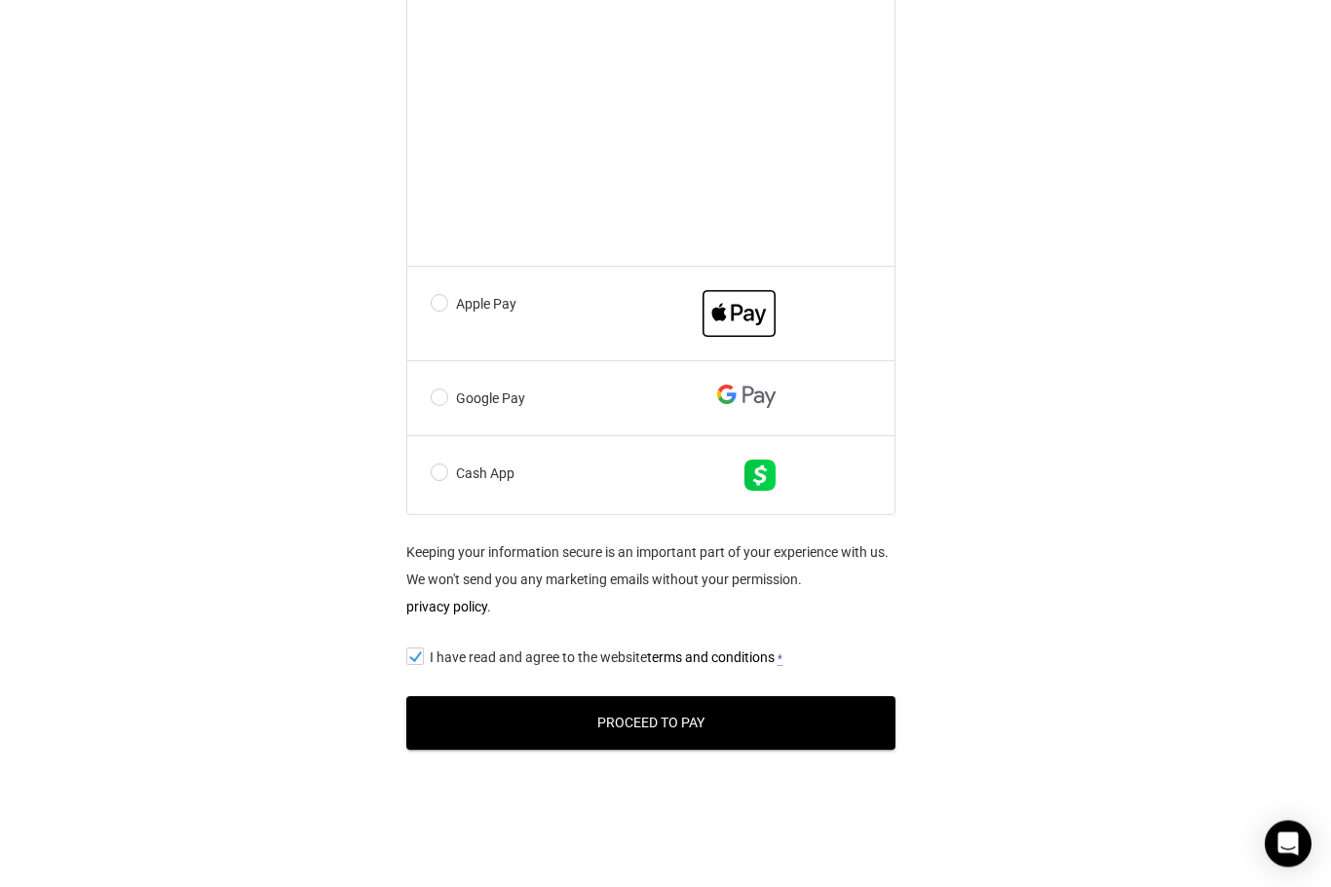
click at [686, 738] on button "Proceed to Pay" at bounding box center [650, 724] width 489 height 54
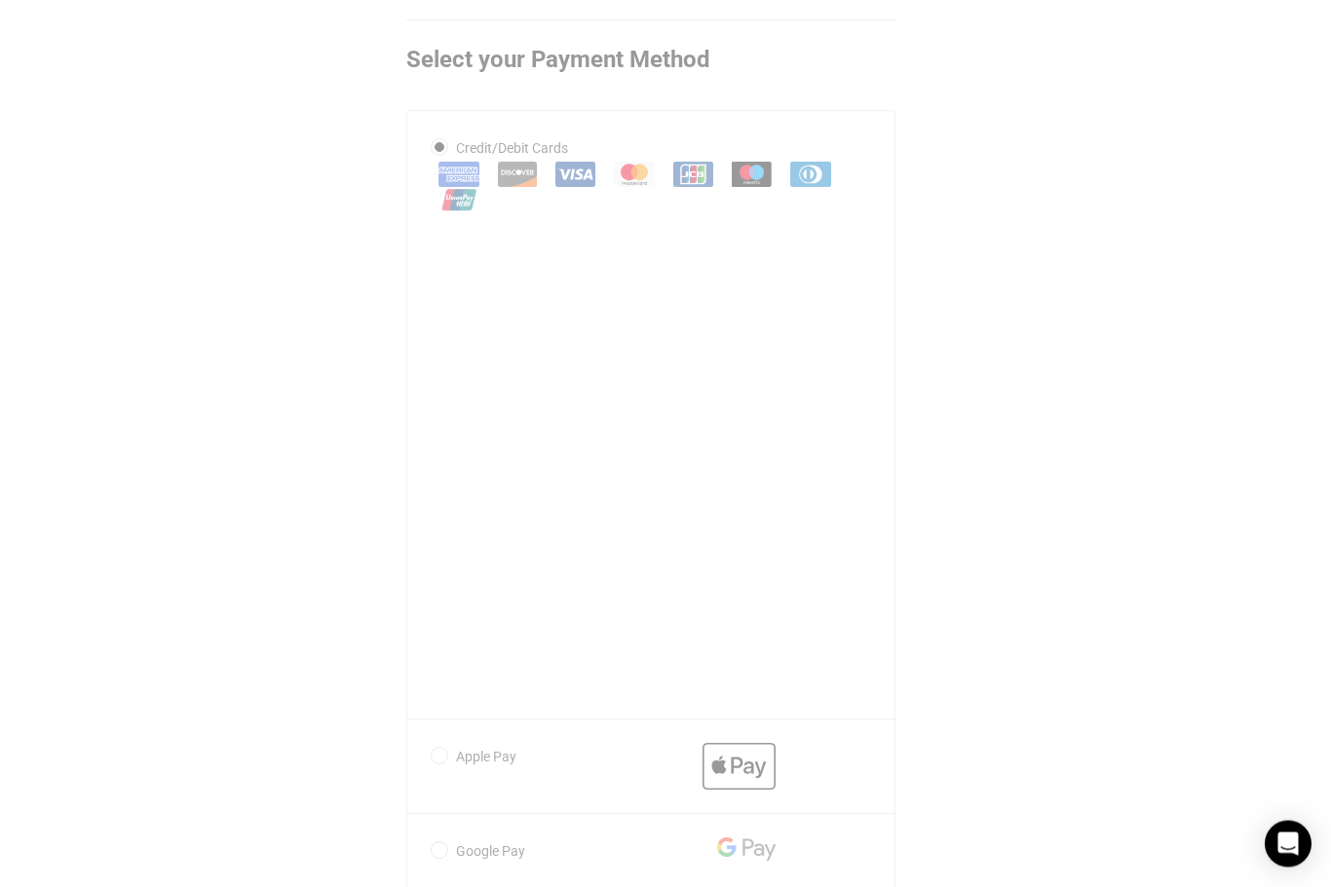
scroll to position [733, 15]
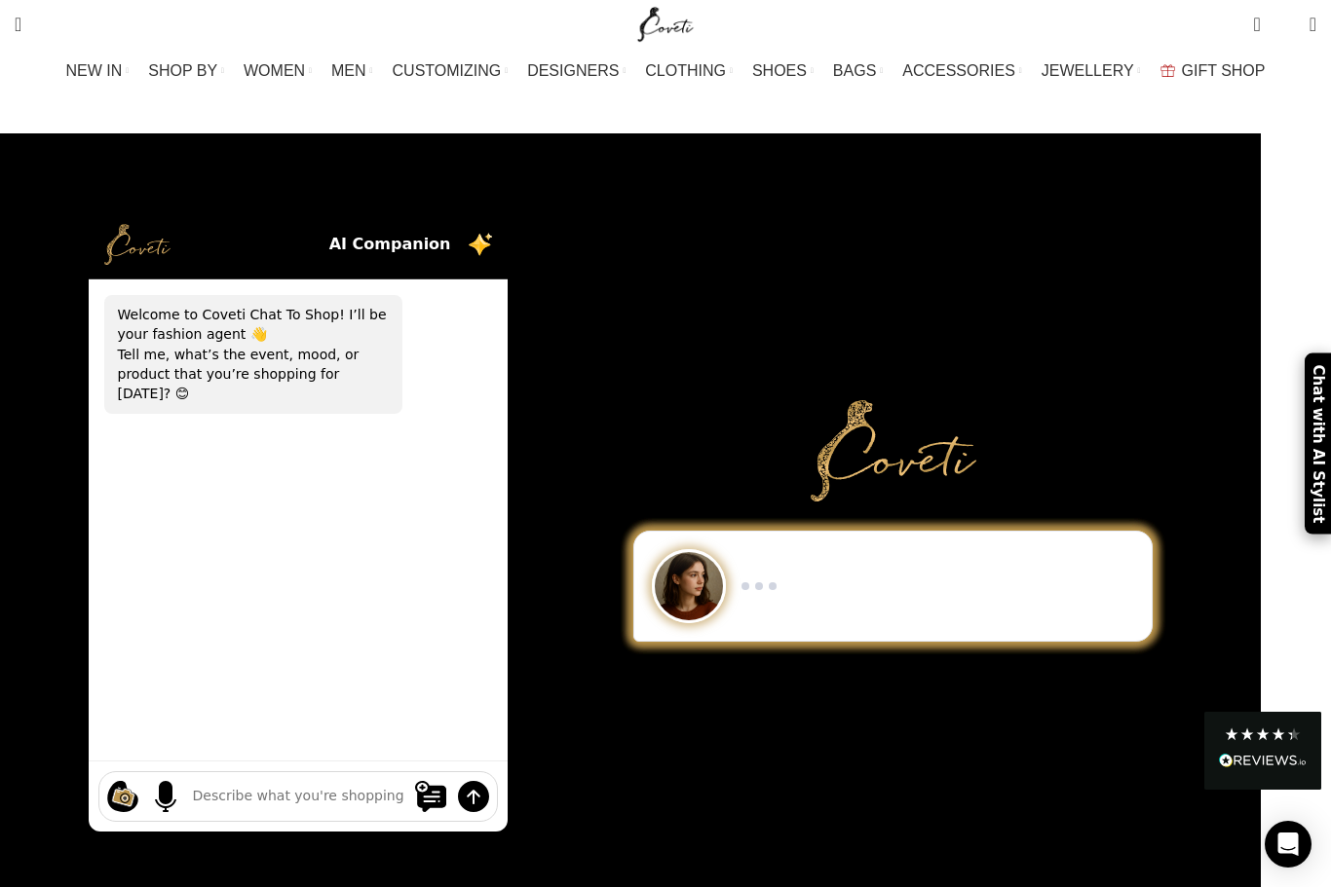
click at [581, 727] on div at bounding box center [298, 520] width 566 height 621
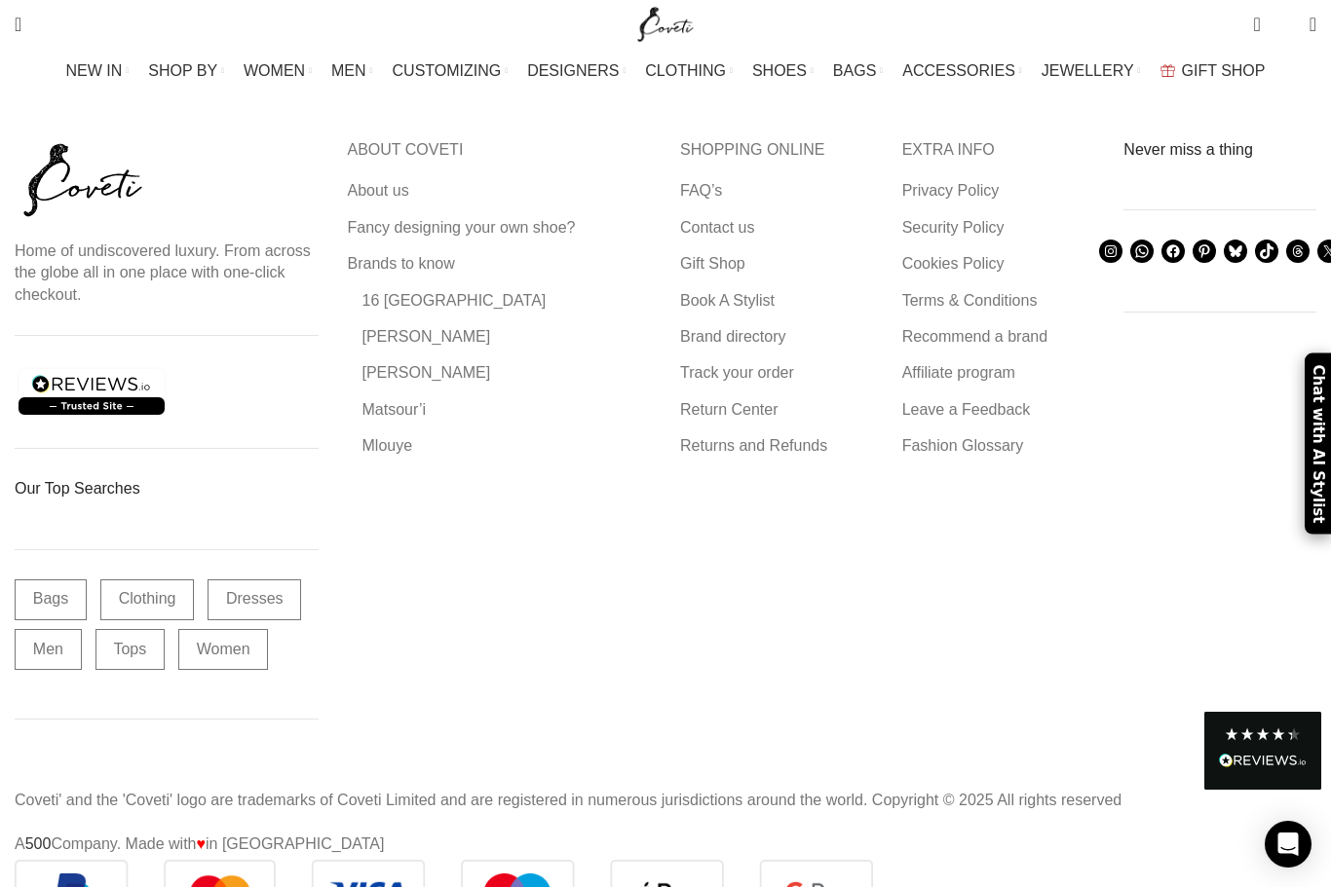
scroll to position [6761, 0]
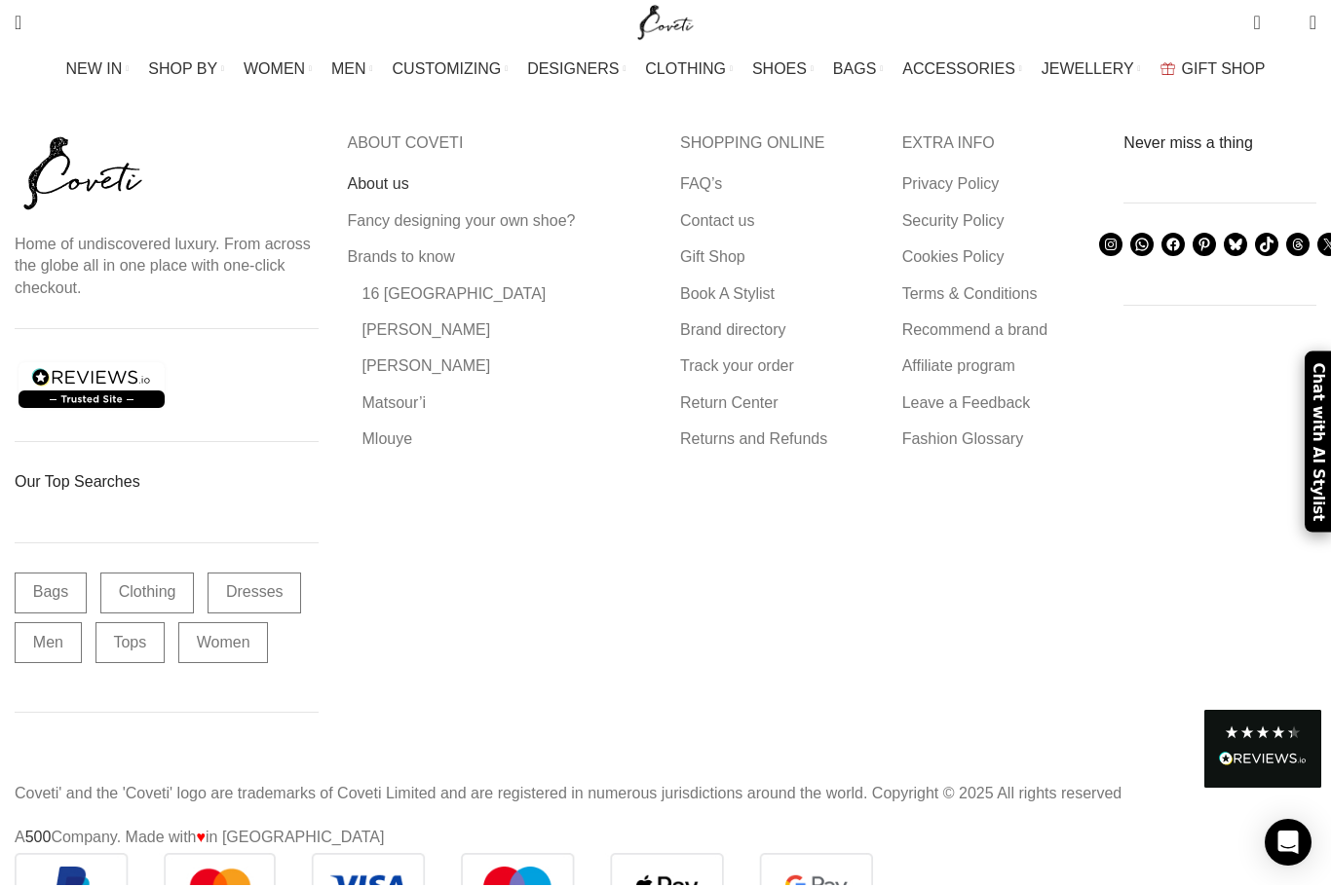
click at [404, 183] on link "About us" at bounding box center [379, 185] width 63 height 21
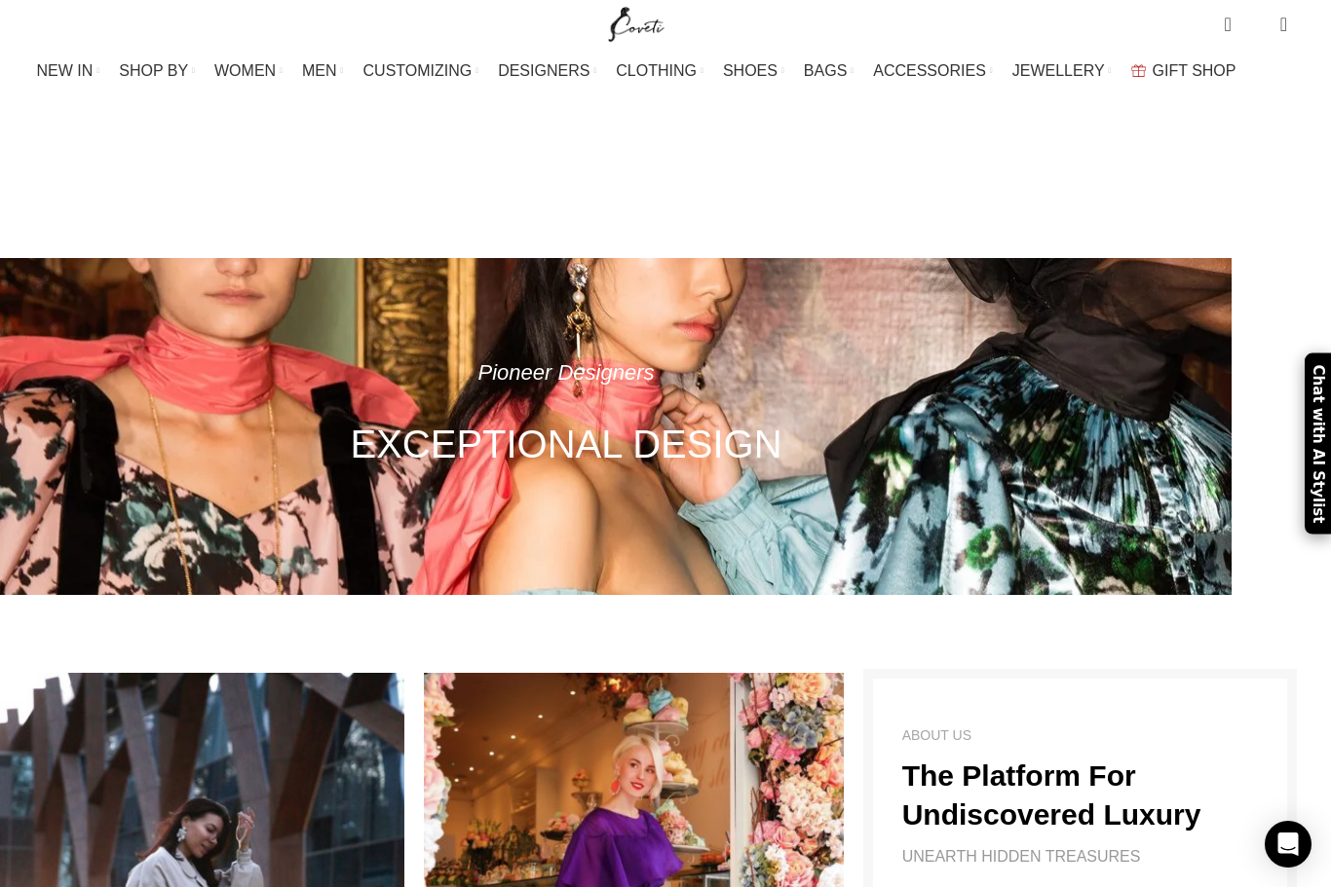
scroll to position [0, 33]
